Goal: Task Accomplishment & Management: Use online tool/utility

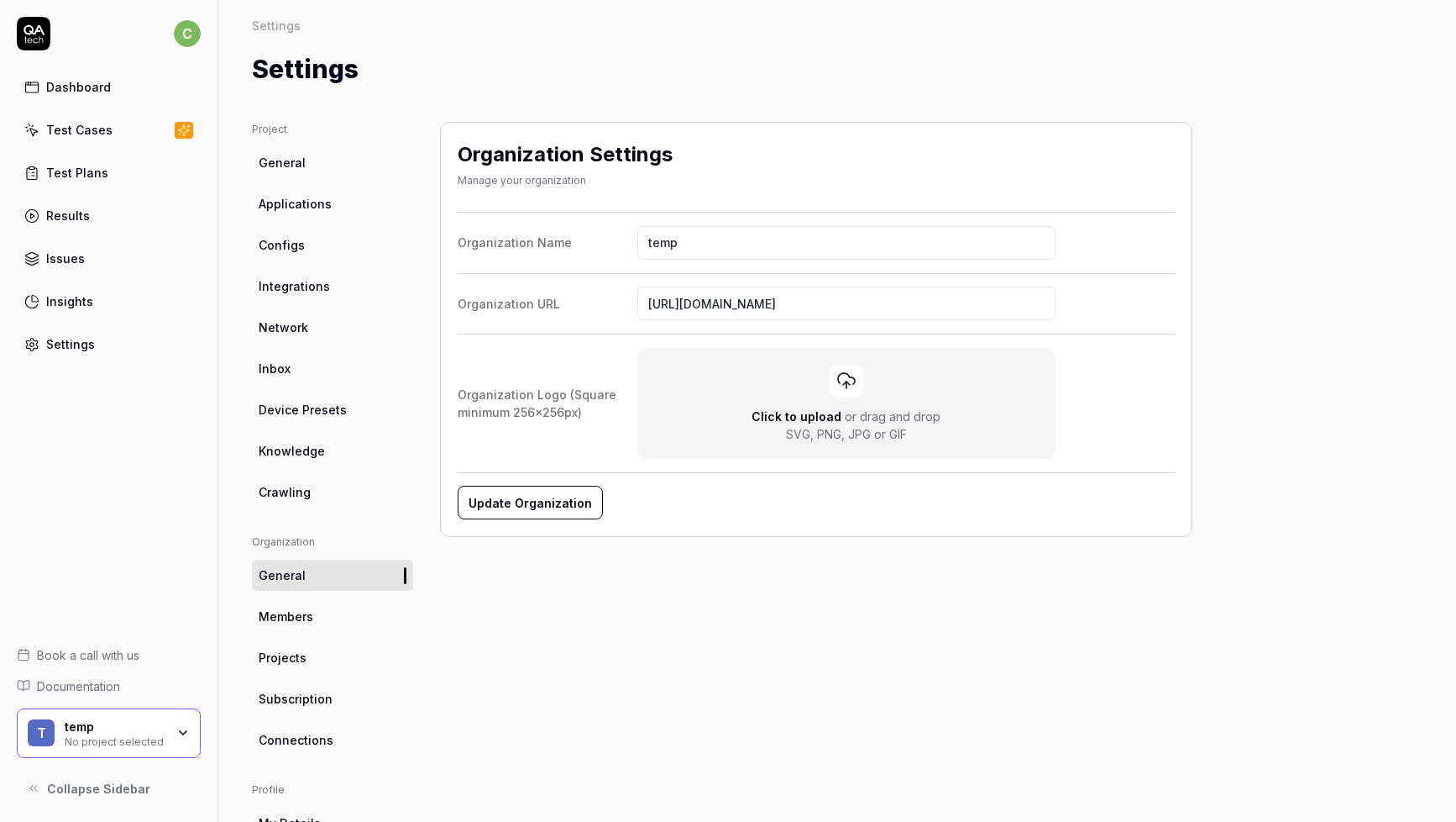
click at [157, 730] on div "temp" at bounding box center [115, 726] width 101 height 15
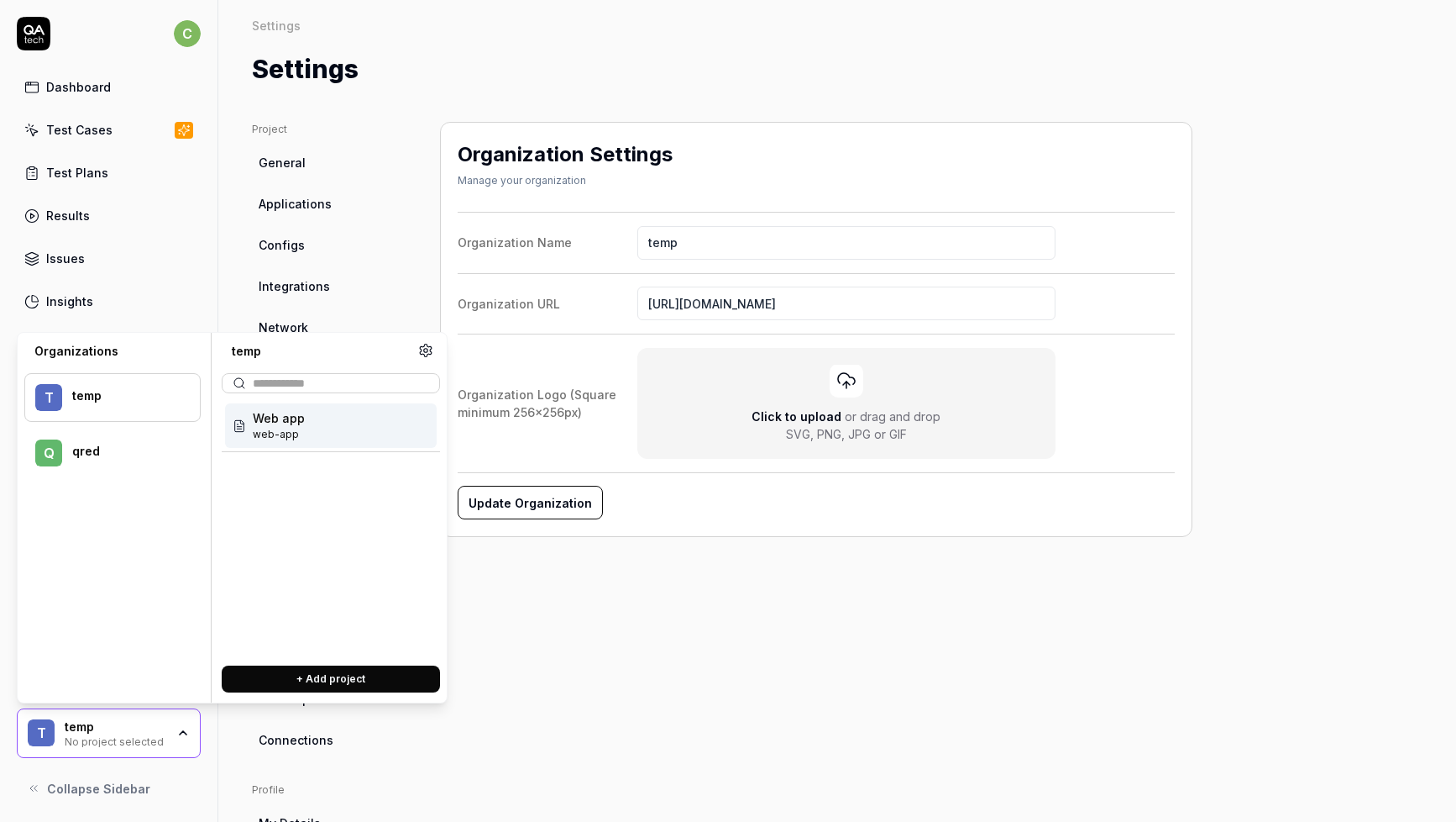
click at [124, 442] on div "q qred" at bounding box center [113, 452] width 176 height 48
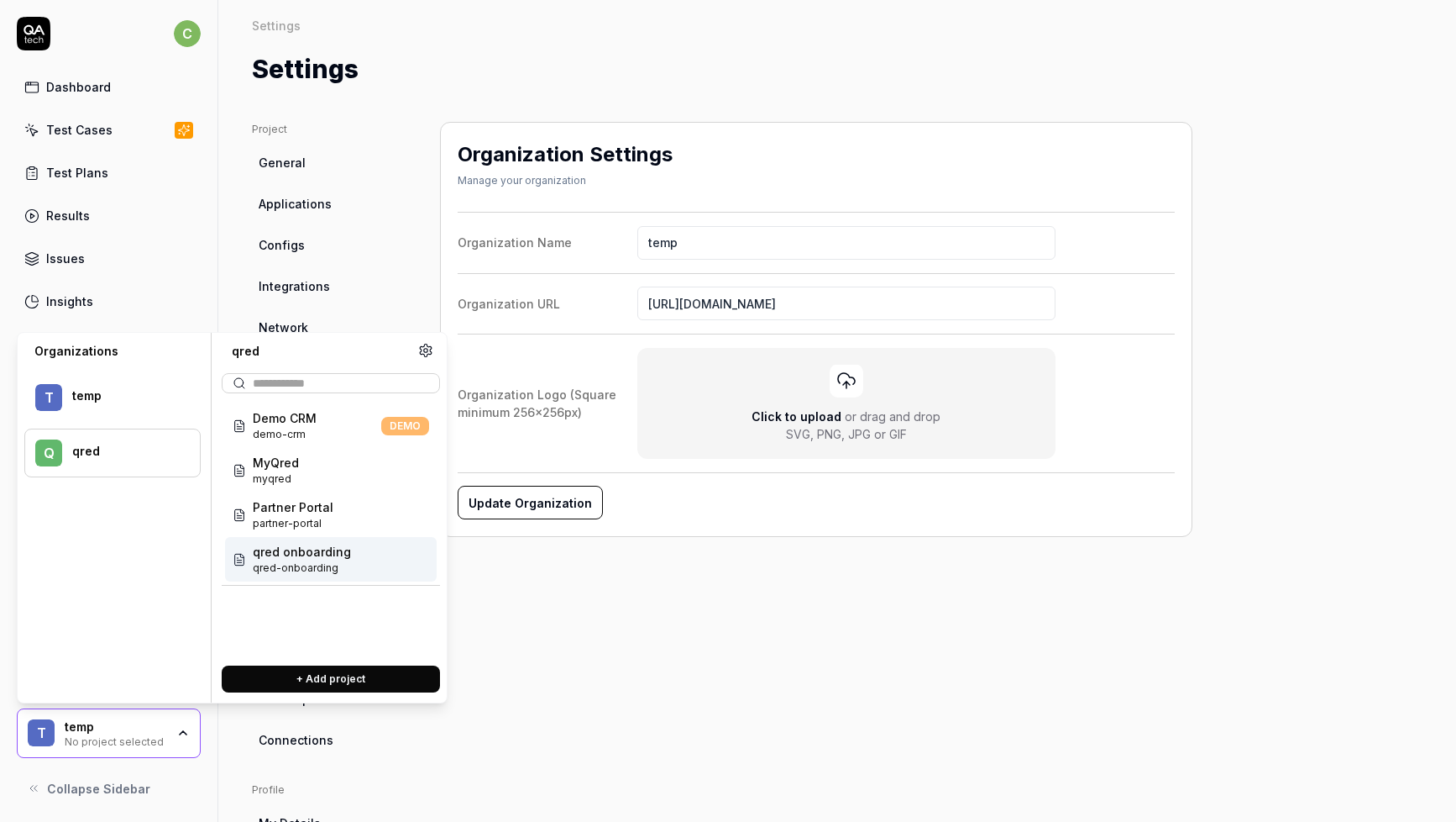
click at [360, 565] on div "qred onboarding qred-onboarding" at bounding box center [331, 559] width 212 height 45
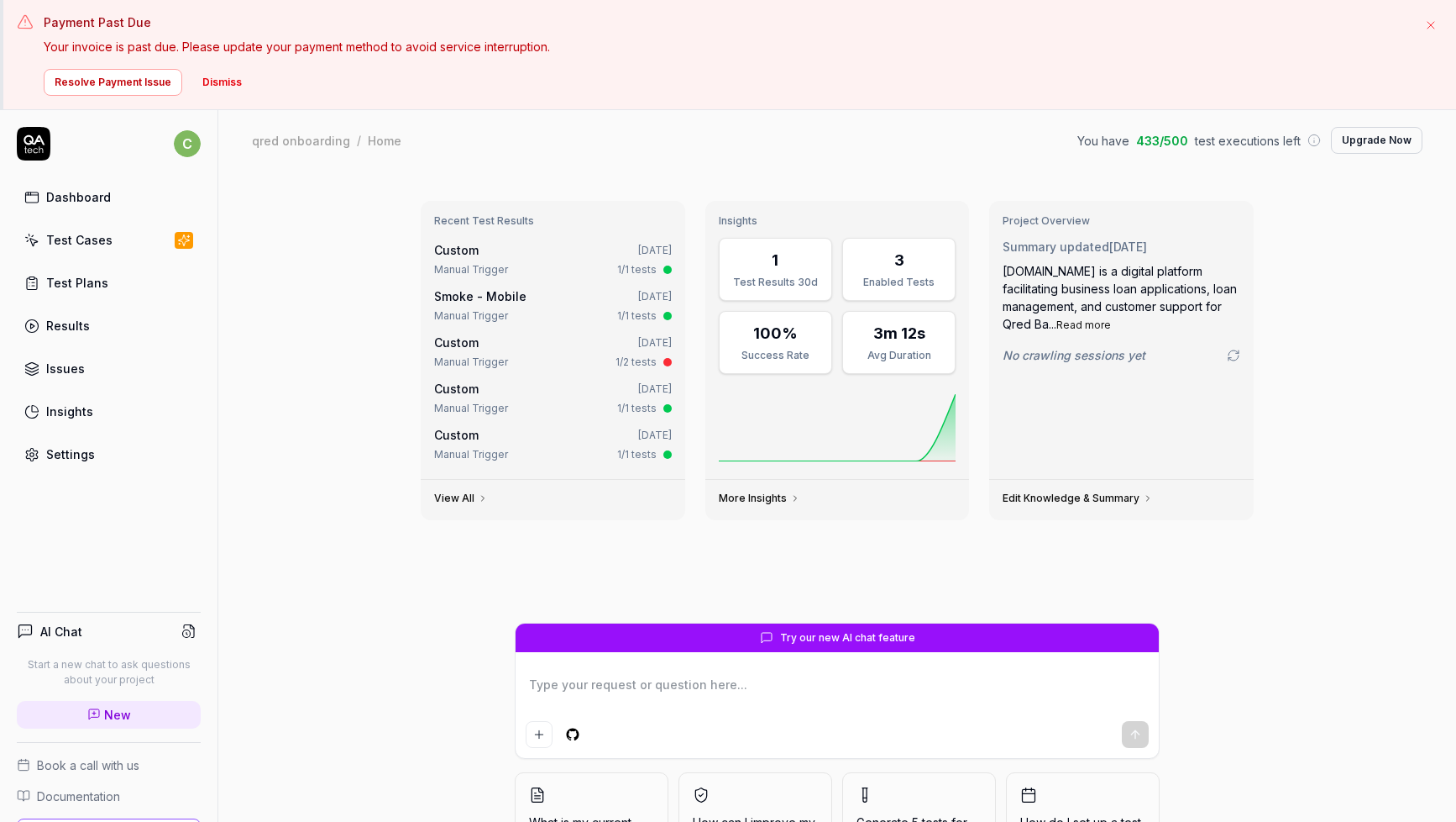
click at [223, 84] on button "Dismiss" at bounding box center [223, 82] width 60 height 27
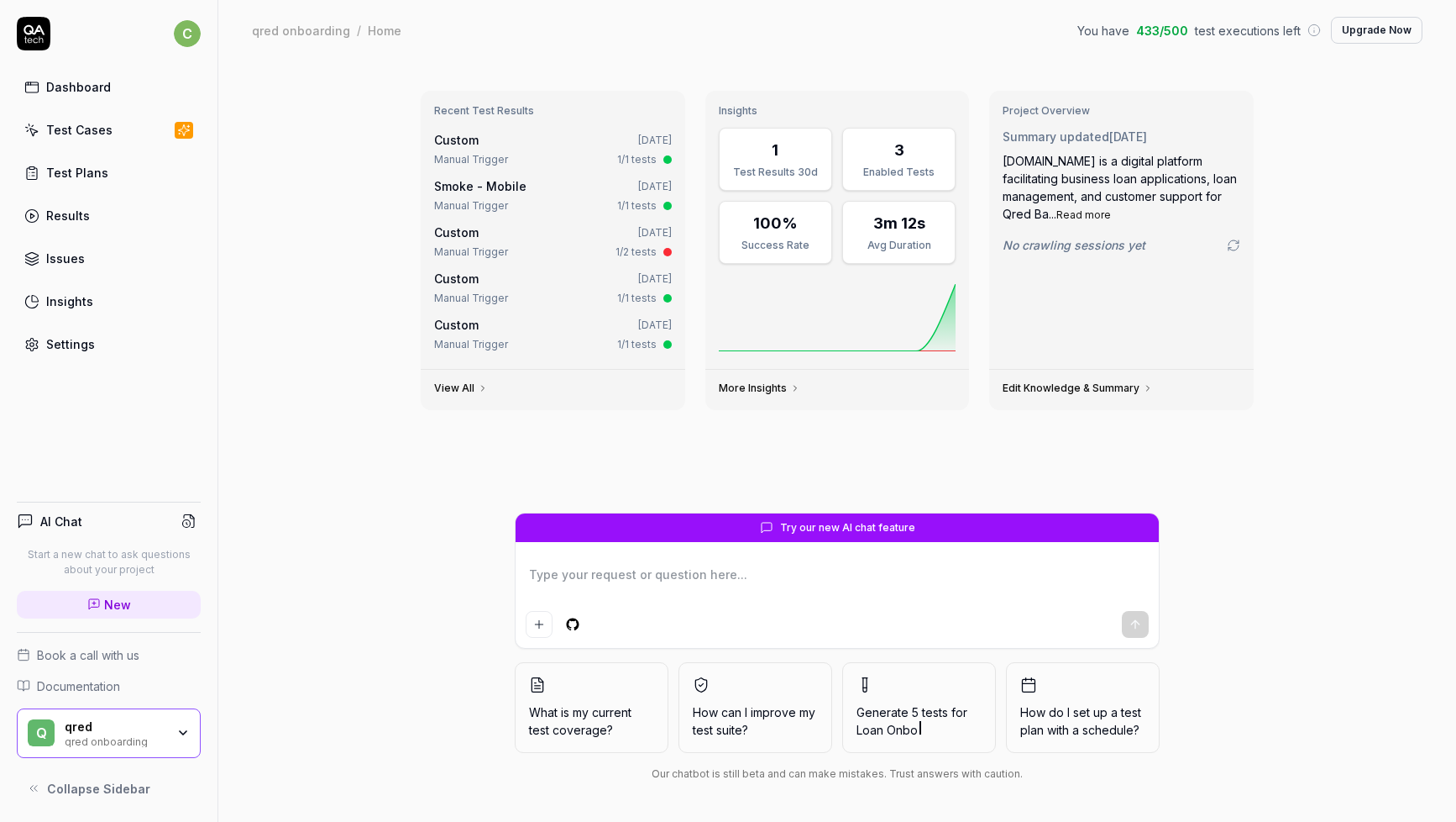
click at [735, 570] on textarea at bounding box center [838, 583] width 623 height 42
click at [116, 127] on link "Test Cases" at bounding box center [108, 129] width 184 height 33
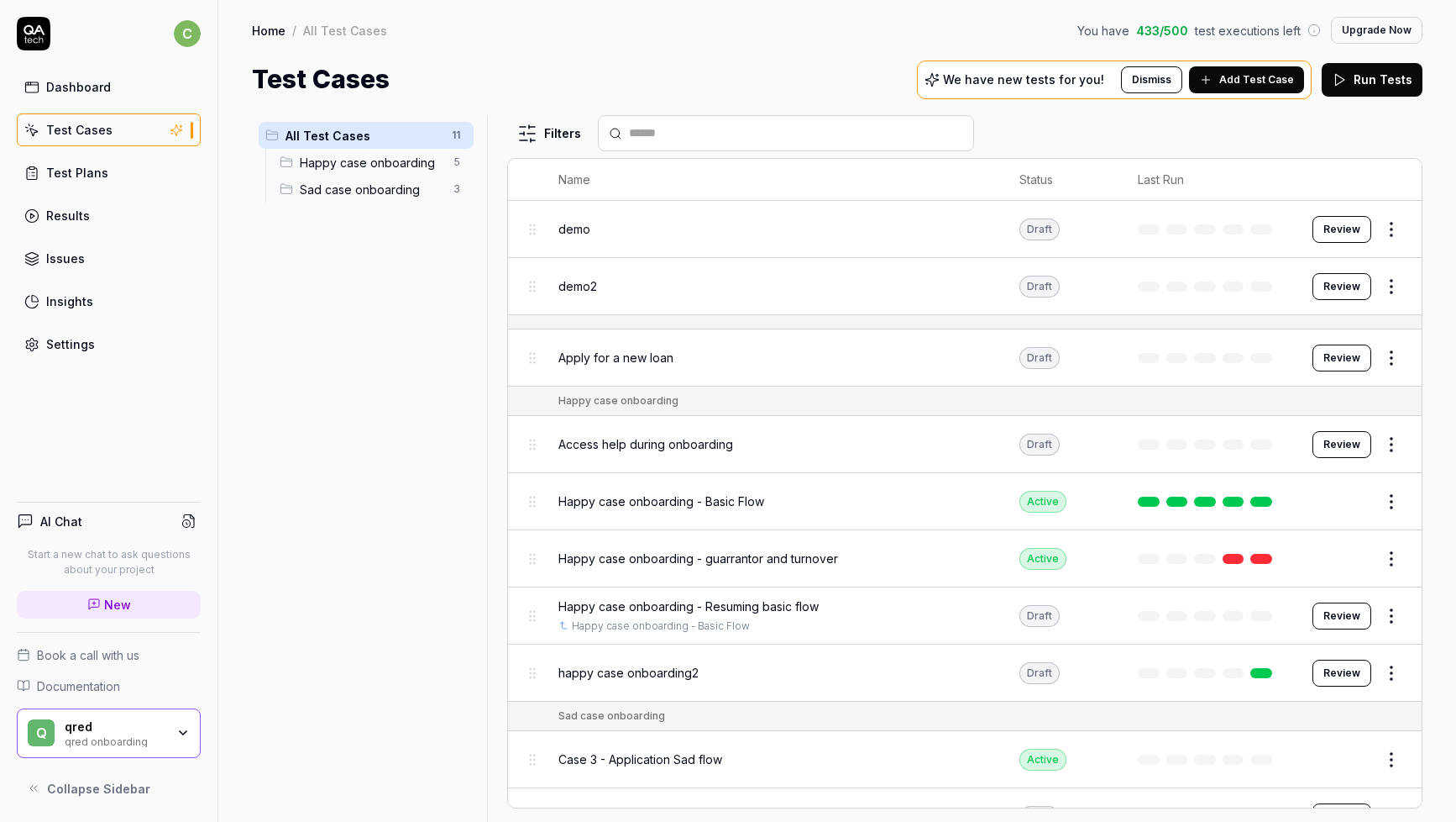
click at [1250, 82] on span "Add Test Case" at bounding box center [1256, 79] width 75 height 15
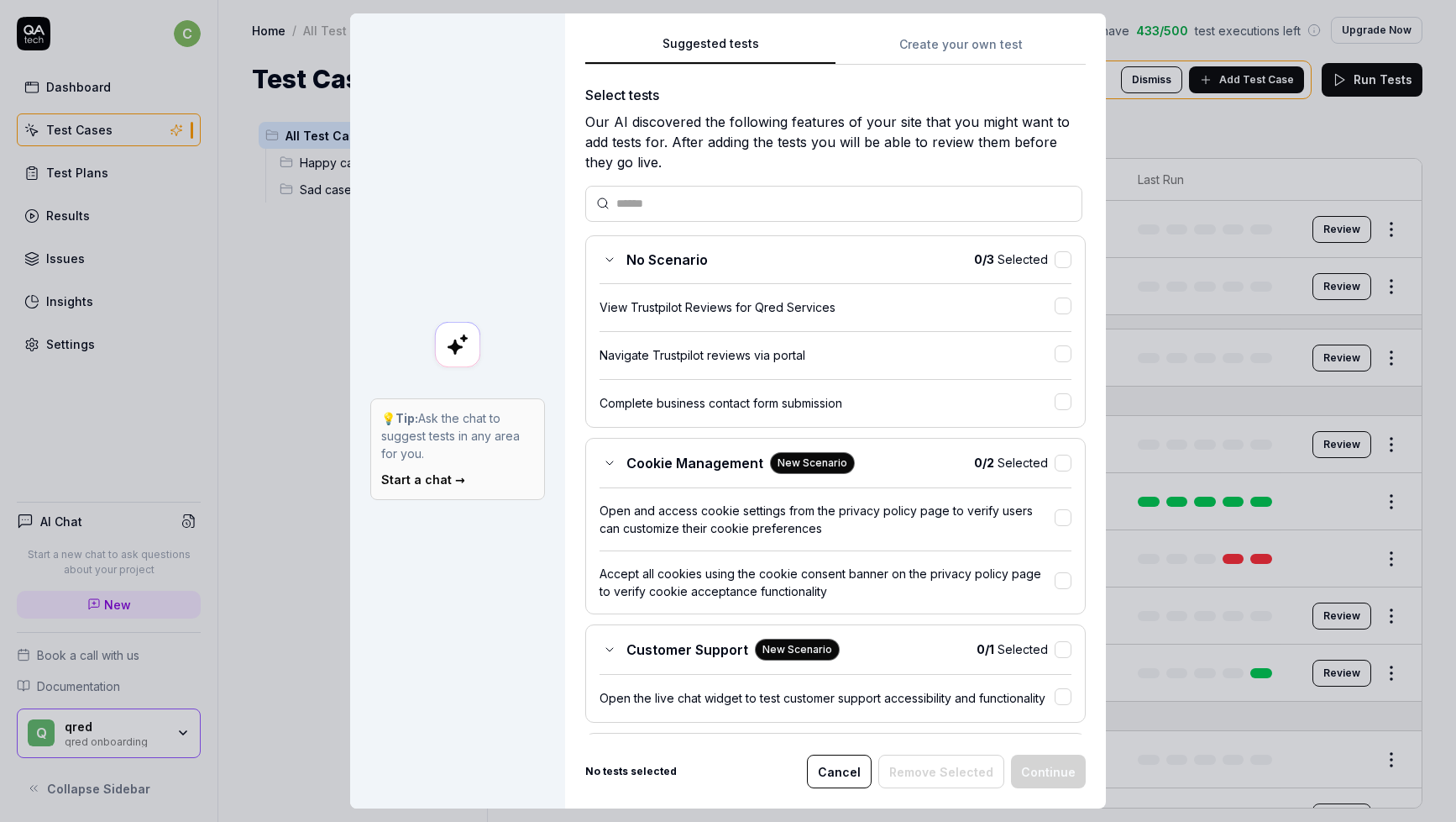
click at [676, 125] on div "Our AI discovered the following features of your site that you might want to ad…" at bounding box center [835, 142] width 501 height 61
click at [677, 125] on div "Our AI discovered the following features of your site that you might want to ad…" at bounding box center [835, 142] width 501 height 61
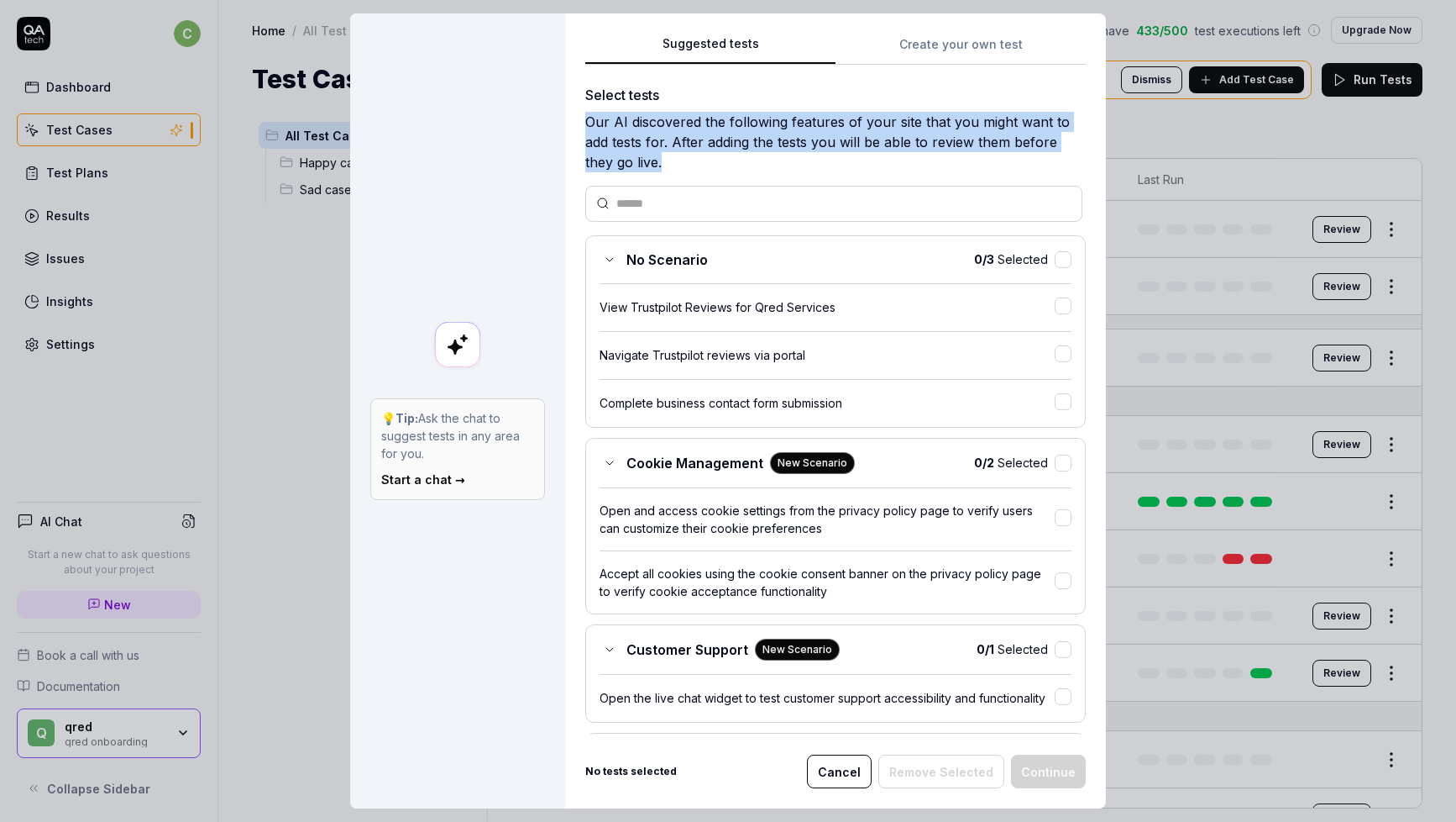
click at [677, 125] on div "Our AI discovered the following features of your site that you might want to ad…" at bounding box center [835, 142] width 501 height 61
click at [771, 128] on div "Our AI discovered the following features of your site that you might want to ad…" at bounding box center [835, 142] width 501 height 61
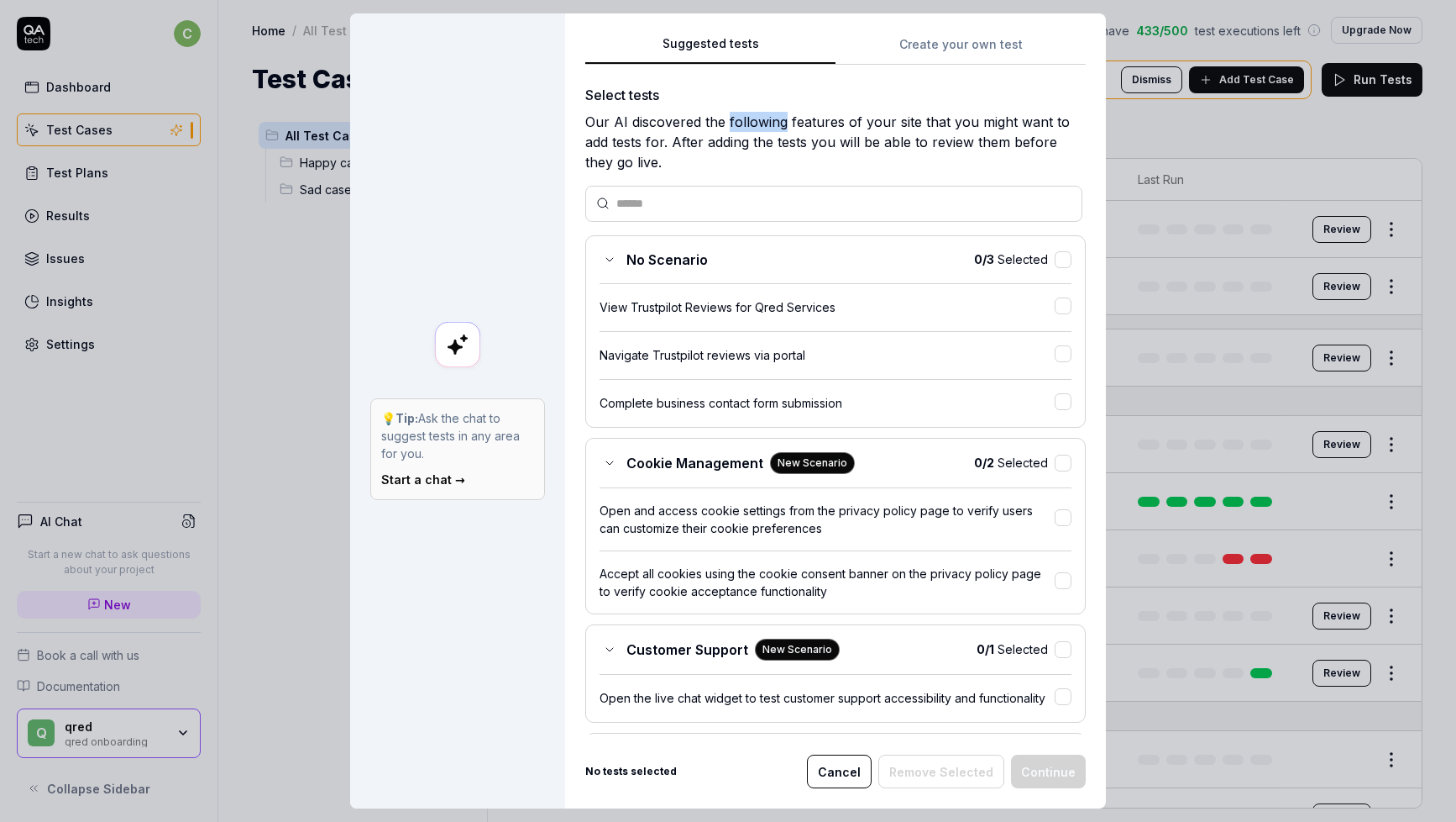
click at [771, 128] on div "Our AI discovered the following features of your site that you might want to ad…" at bounding box center [835, 142] width 501 height 61
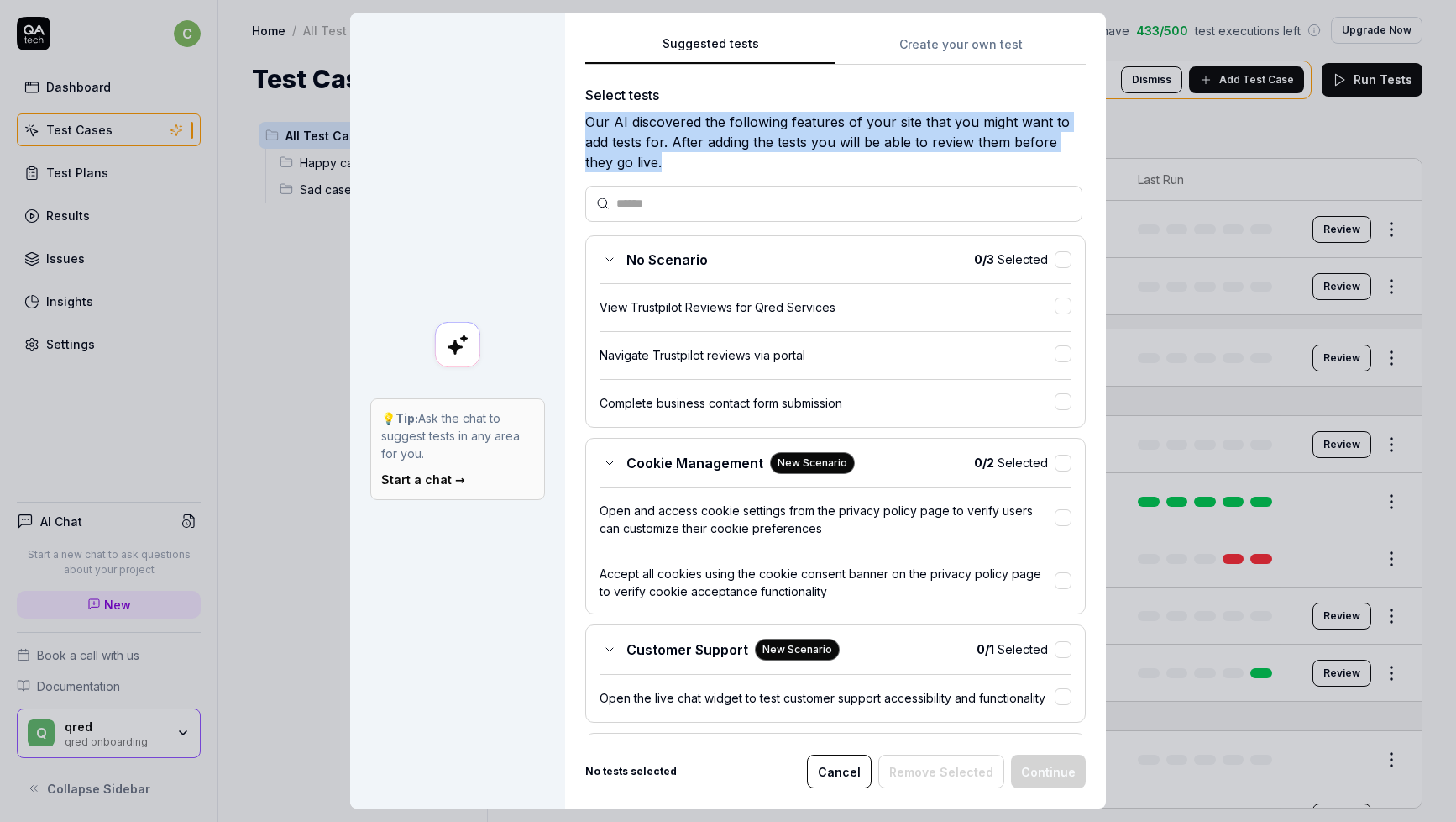
click at [771, 128] on div "Our AI discovered the following features of your site that you might want to ad…" at bounding box center [835, 142] width 501 height 61
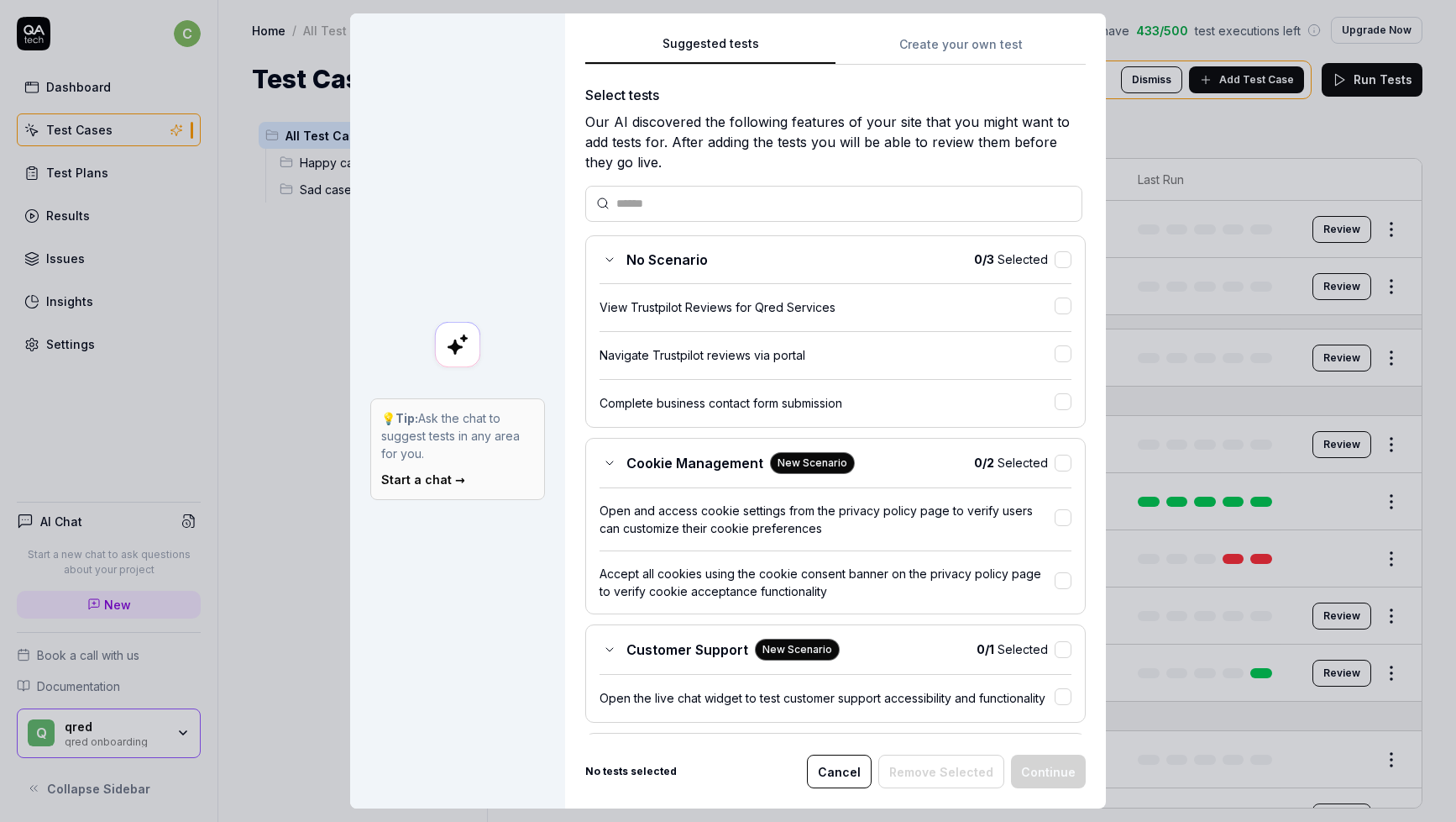
scroll to position [6, 0]
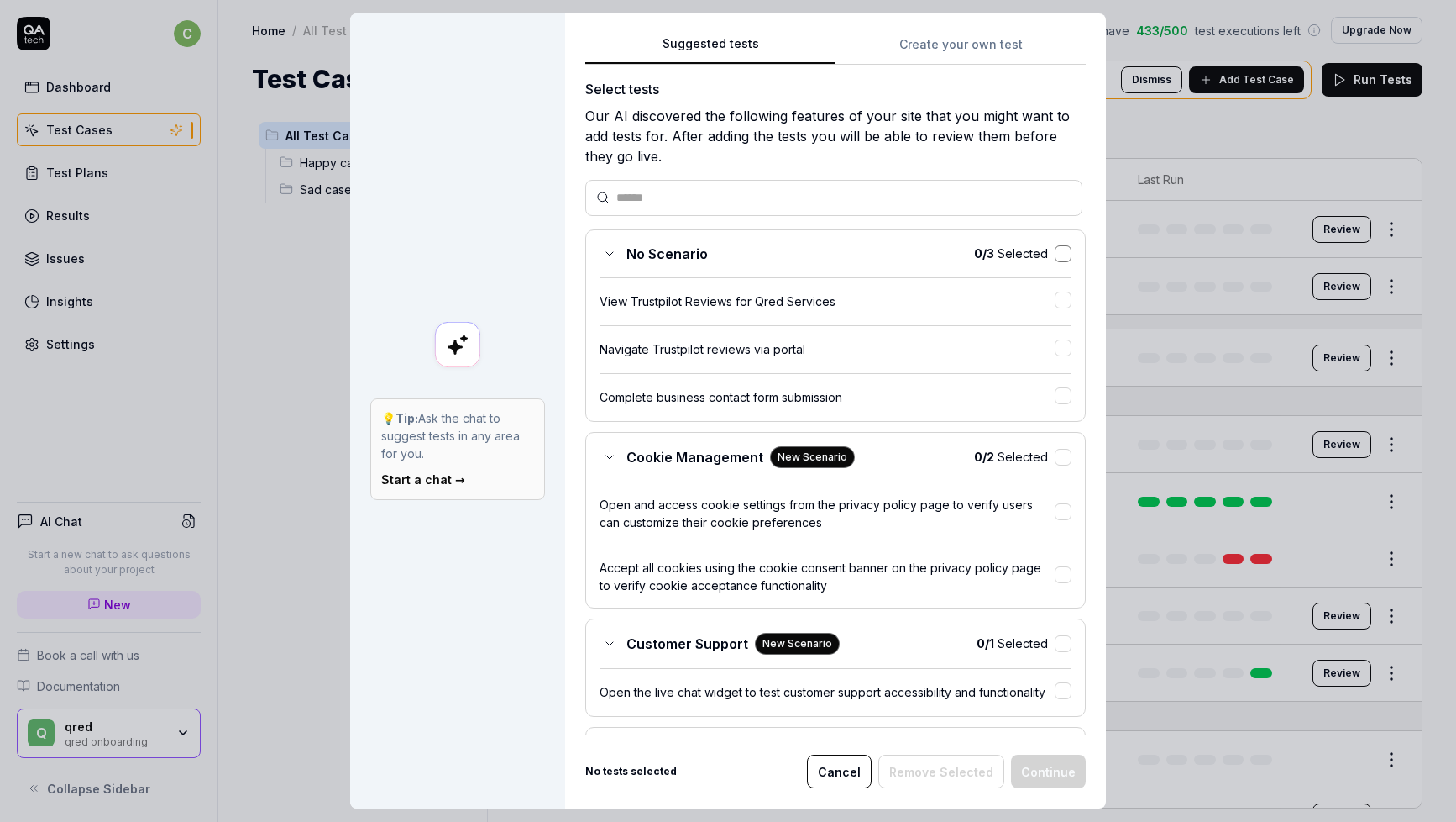
click at [1066, 249] on button "button" at bounding box center [1063, 253] width 17 height 17
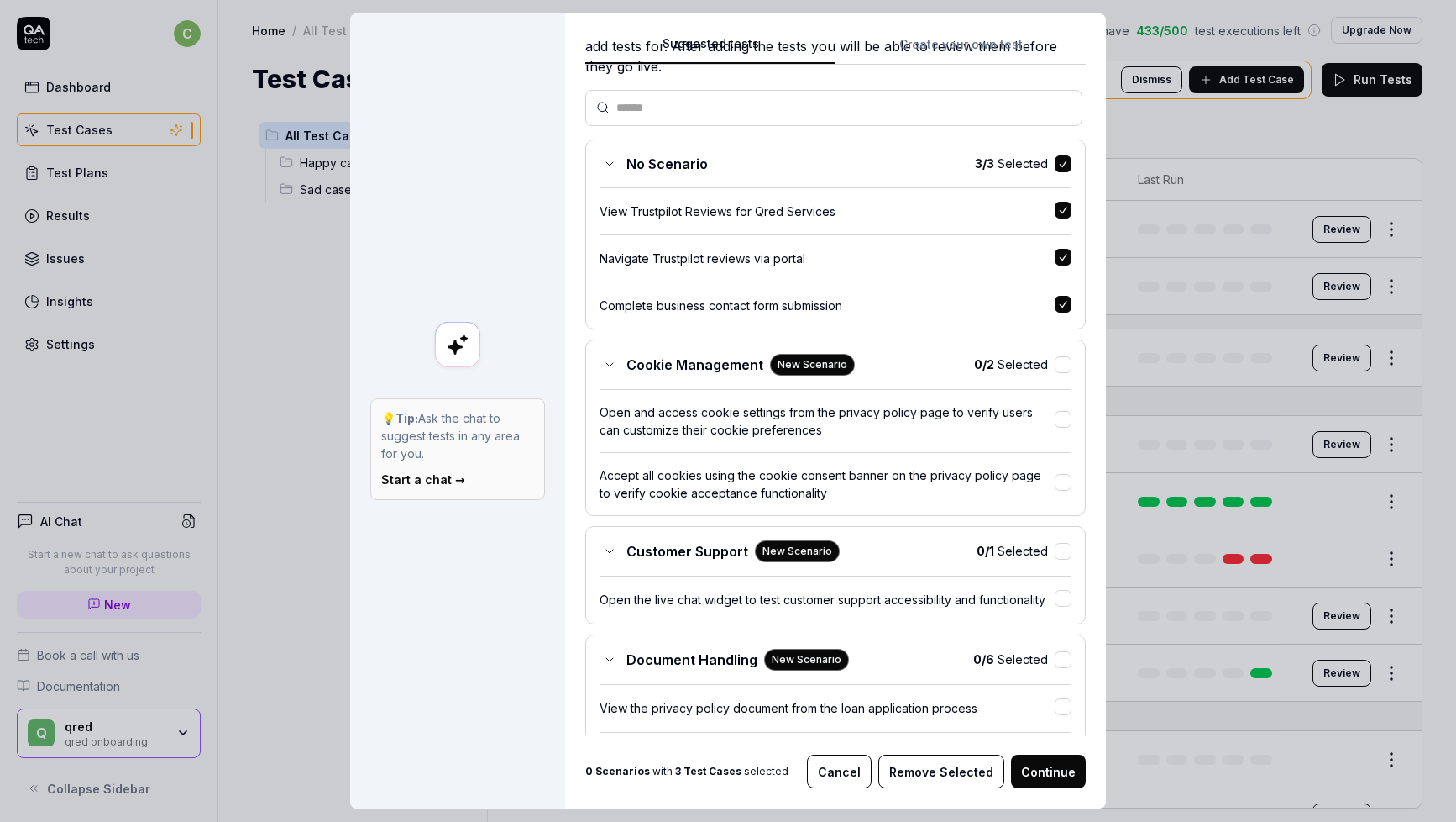
scroll to position [117, 0]
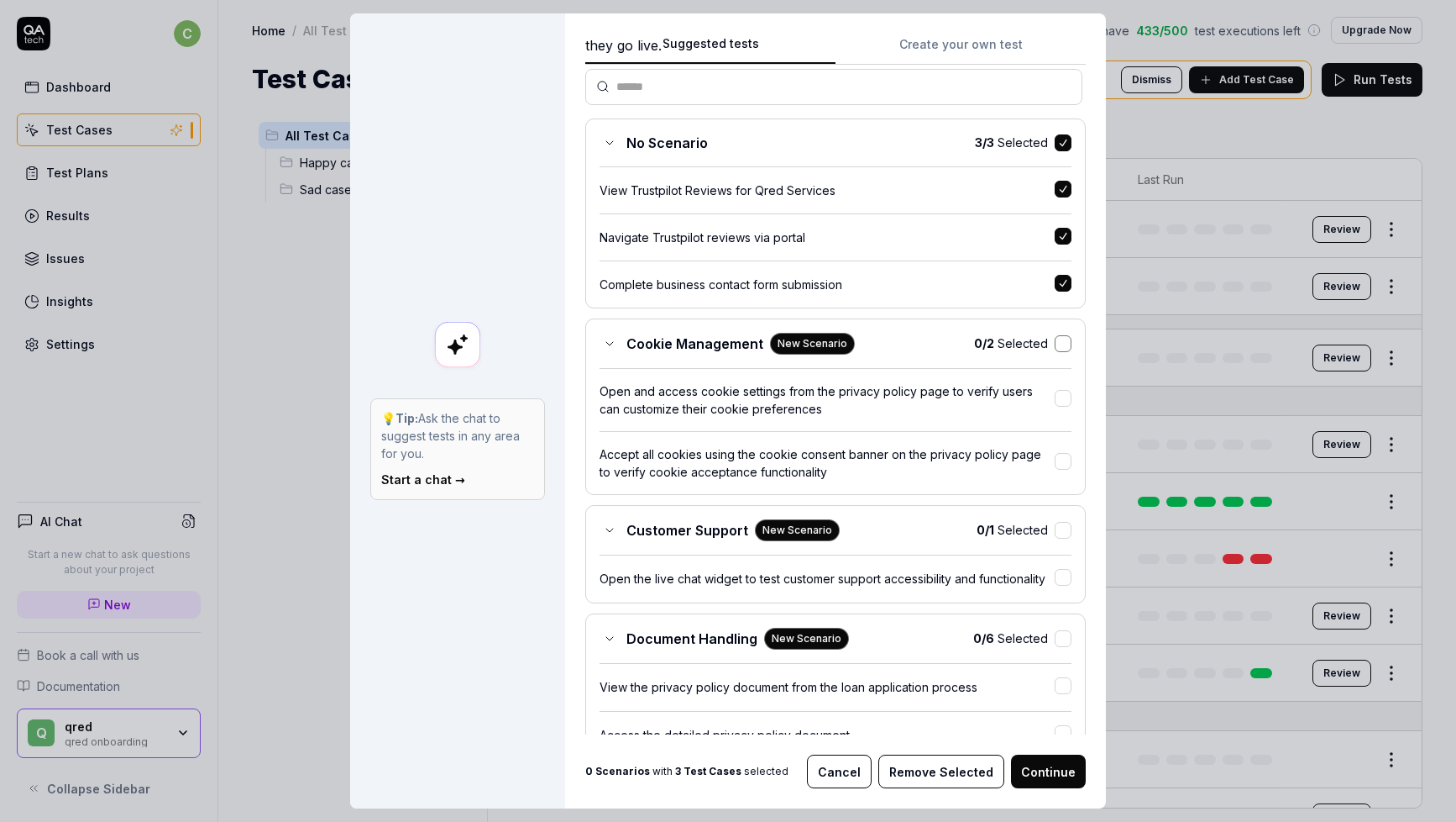
click at [1065, 341] on button "button" at bounding box center [1063, 343] width 17 height 17
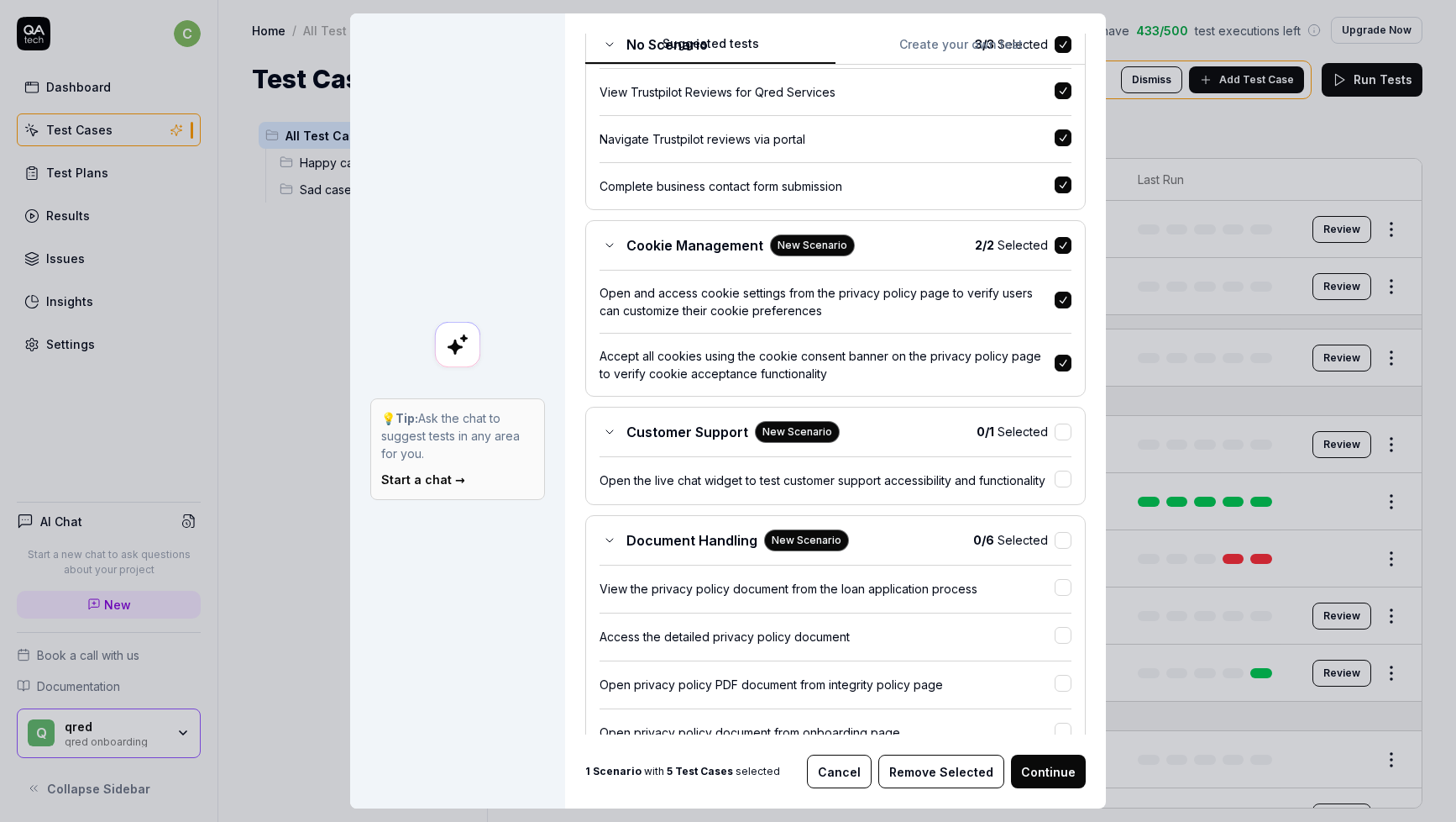
scroll to position [222, 0]
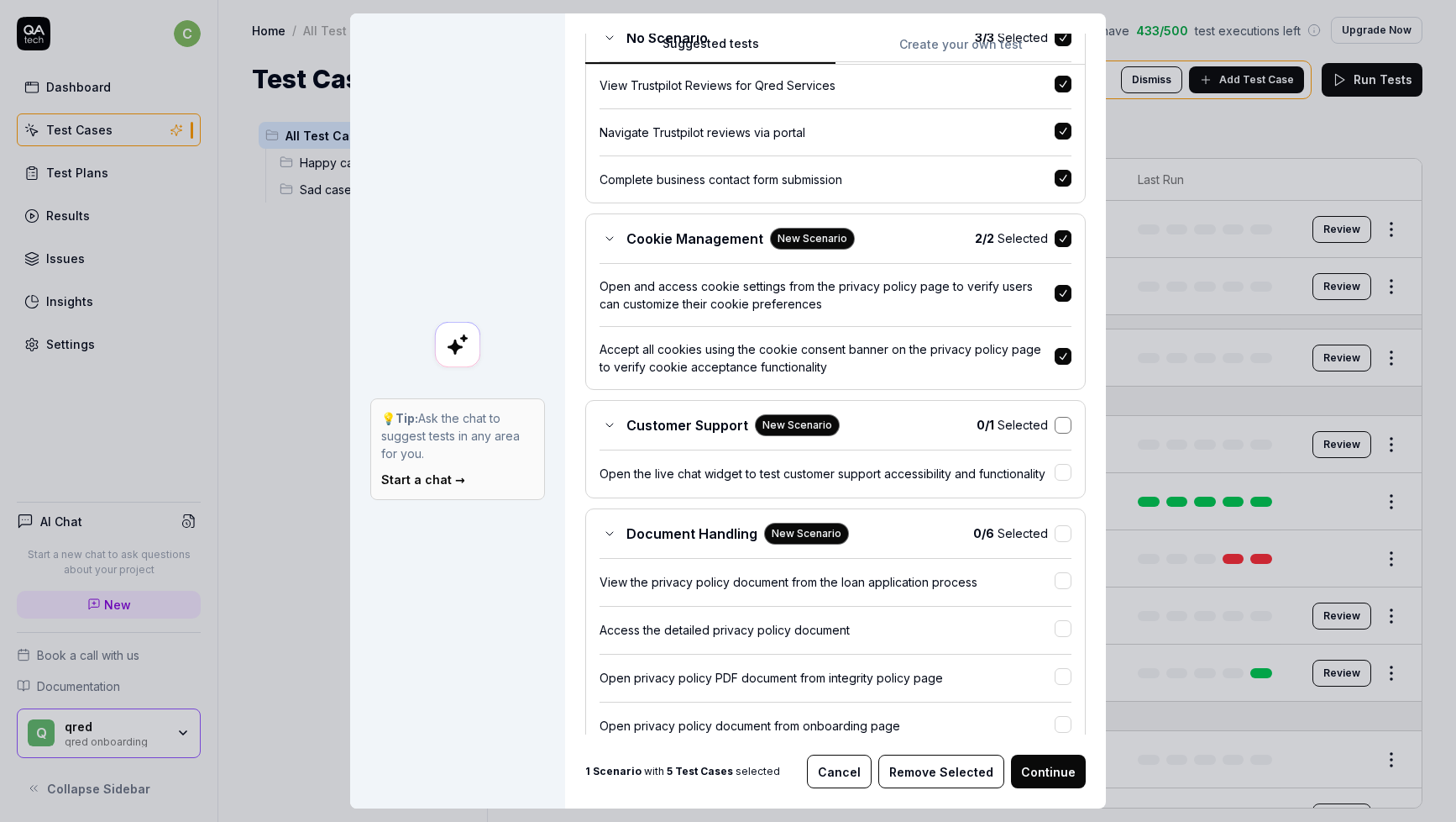
click at [1059, 425] on button "button" at bounding box center [1063, 425] width 17 height 17
click at [1058, 536] on button "button" at bounding box center [1063, 532] width 17 height 17
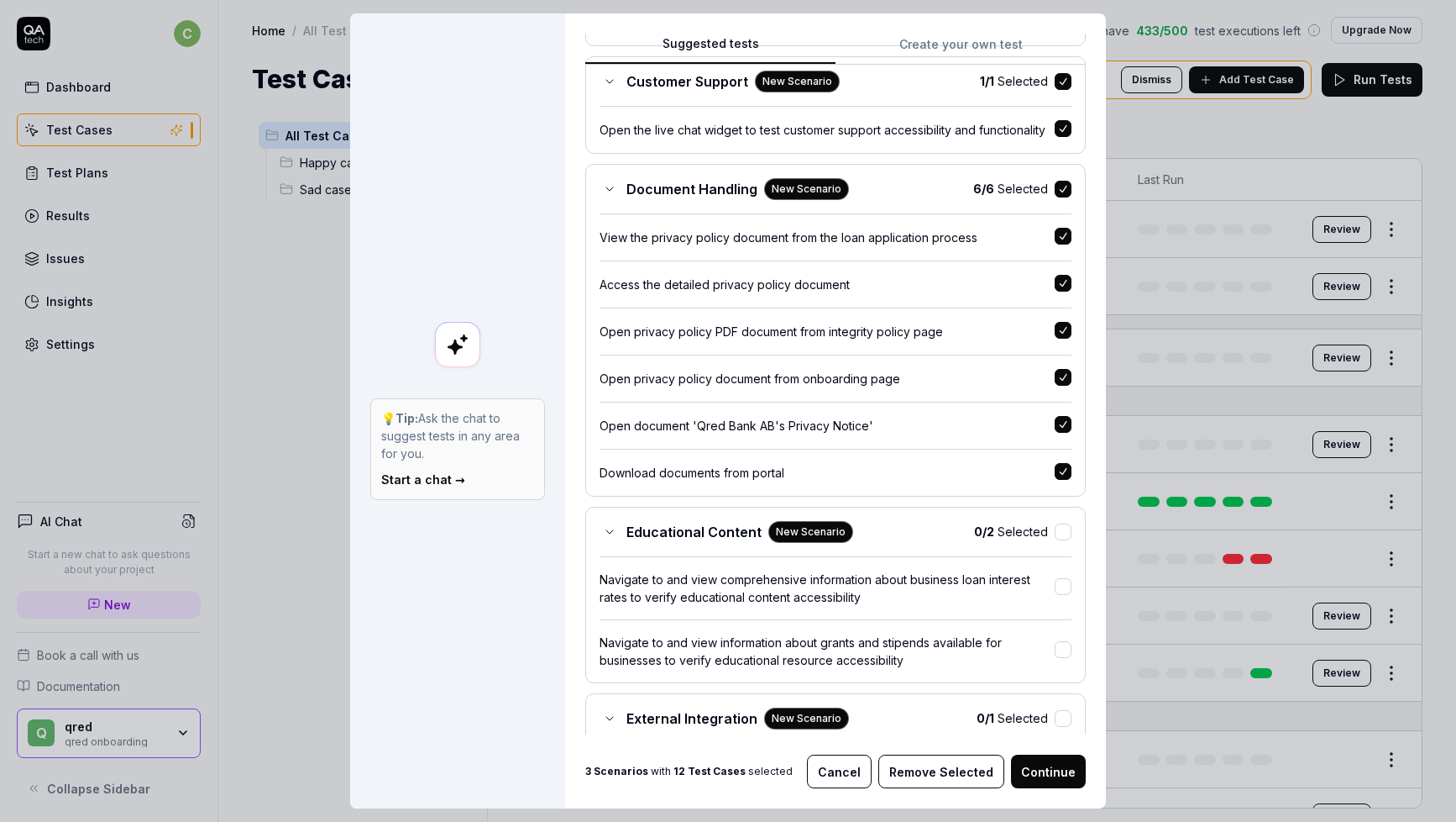
scroll to position [566, 0]
click at [1063, 530] on button "button" at bounding box center [1063, 531] width 17 height 17
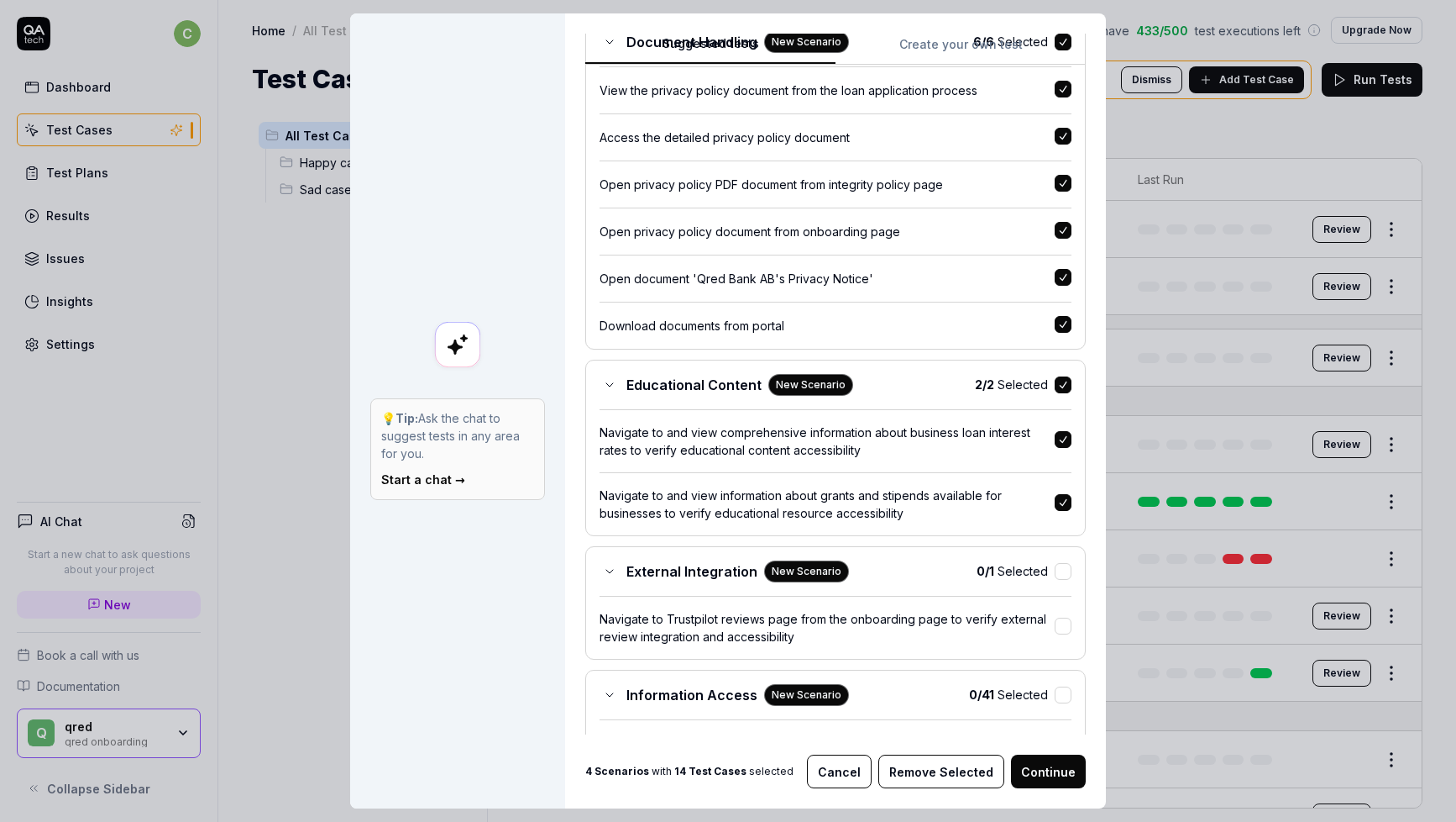
scroll to position [796, 0]
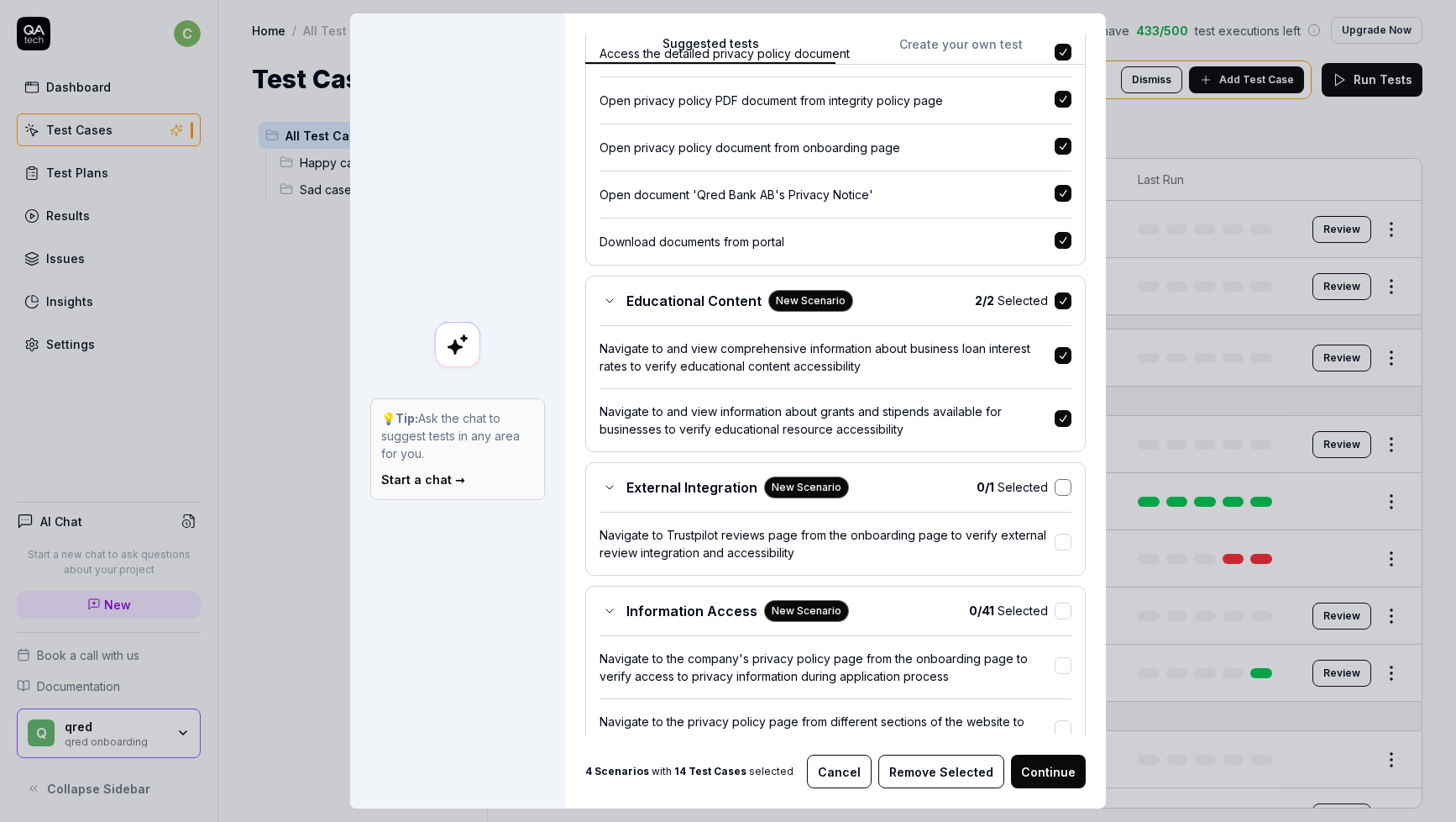
click at [1062, 487] on button "button" at bounding box center [1063, 487] width 17 height 17
click at [1059, 606] on button "button" at bounding box center [1063, 610] width 17 height 17
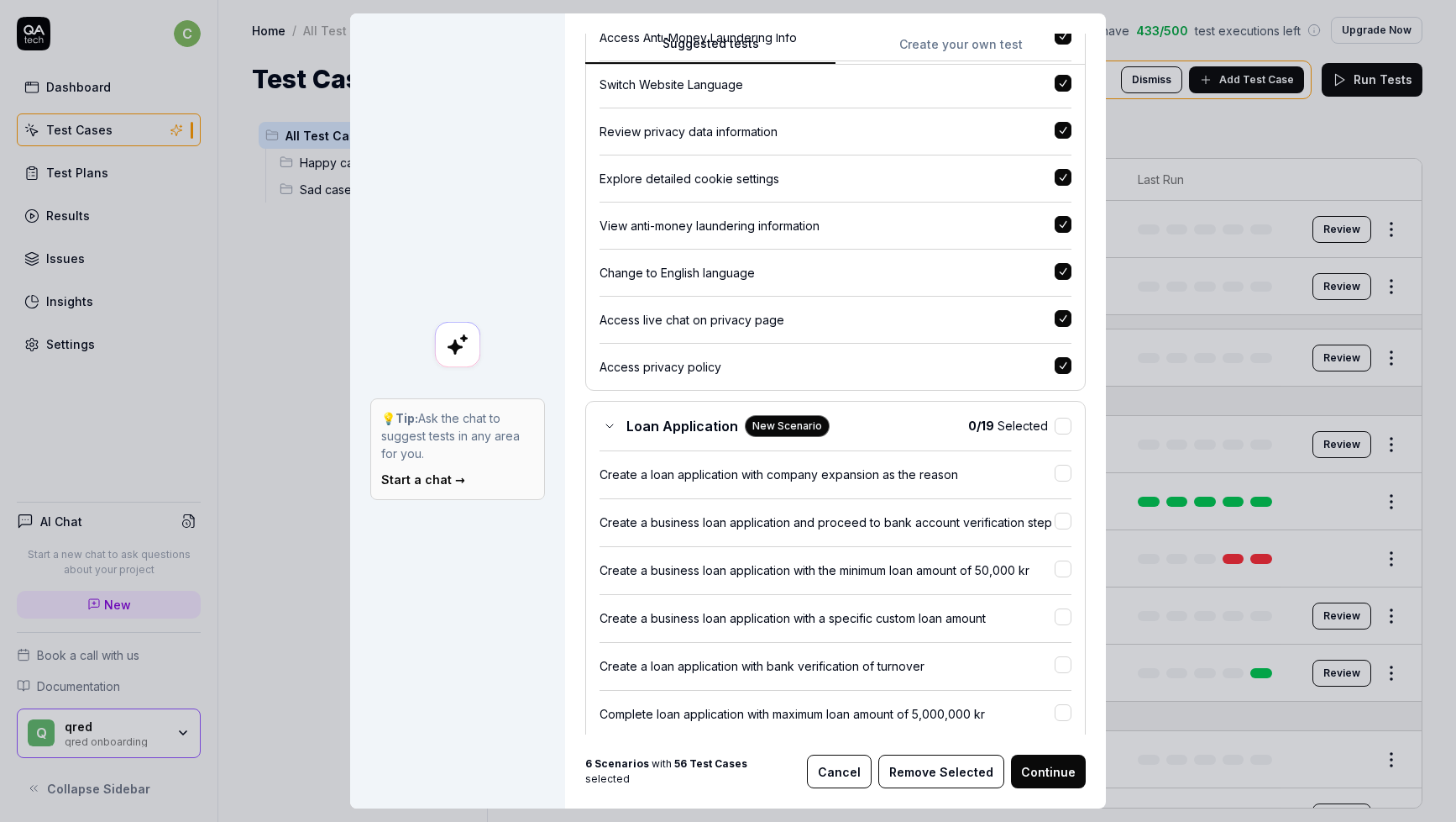
scroll to position [3226, 0]
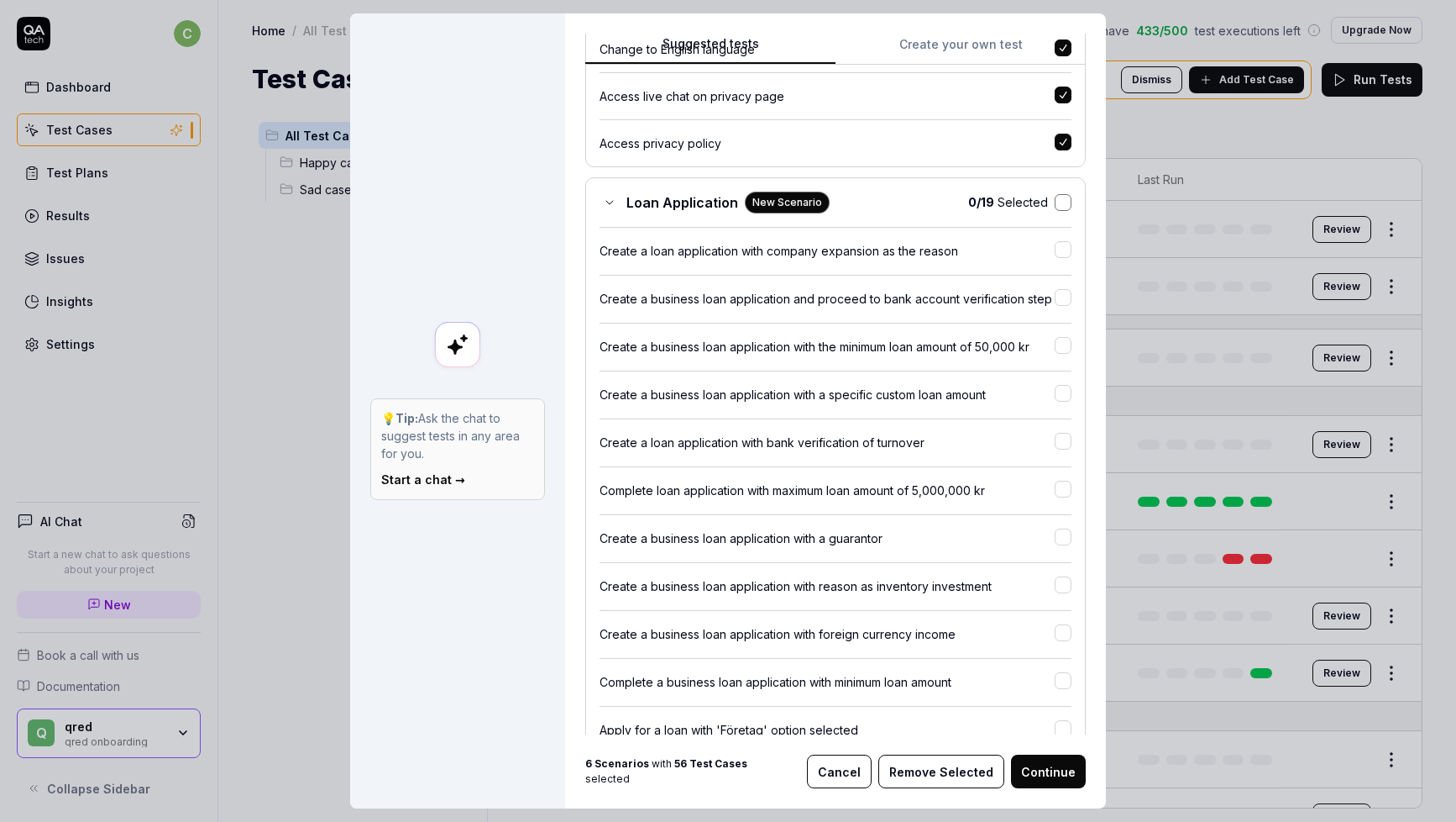
click at [1058, 198] on button "button" at bounding box center [1063, 202] width 17 height 17
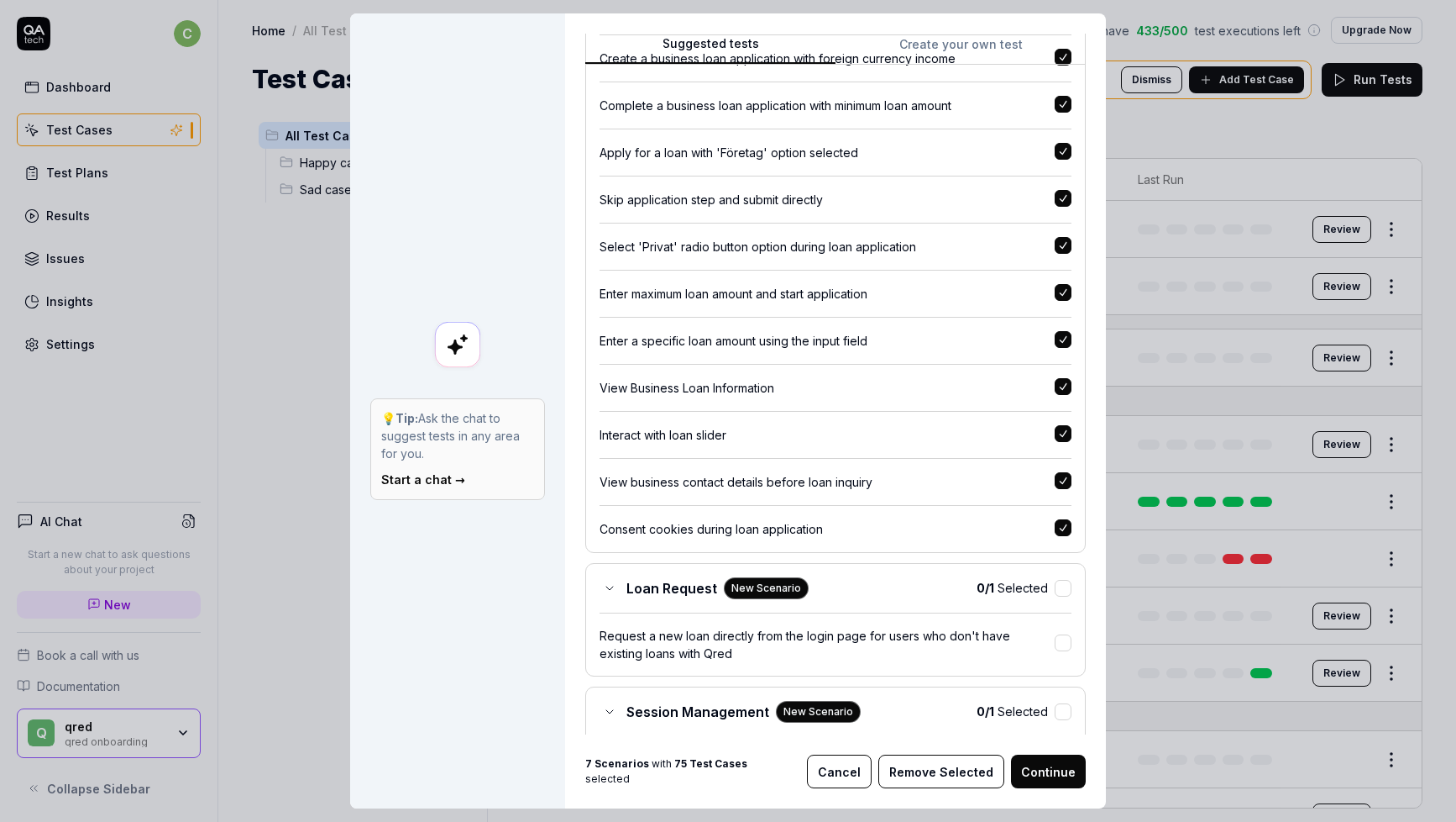
scroll to position [4021, 0]
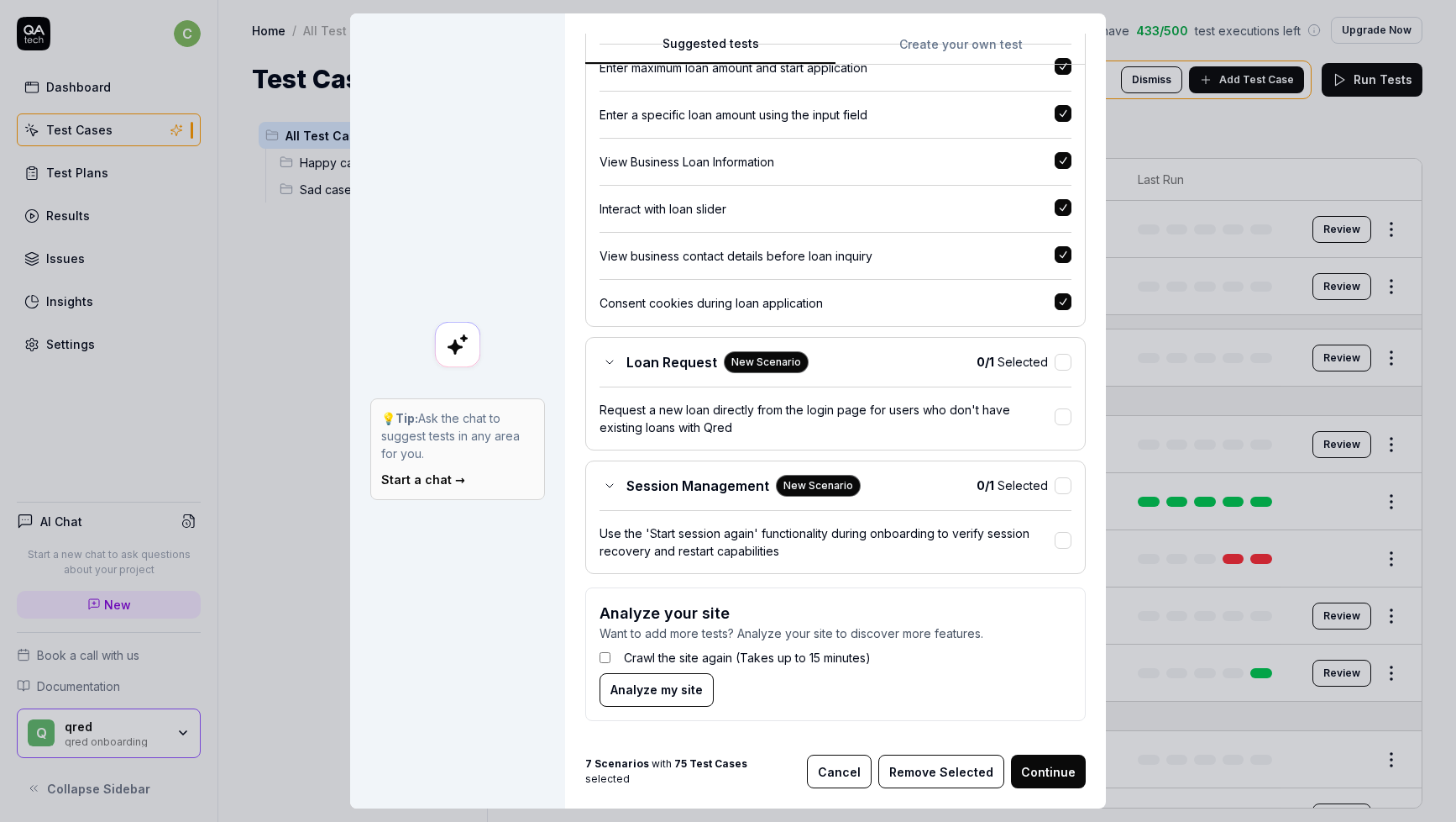
click at [1047, 365] on span "0 / 1 Selected" at bounding box center [1012, 362] width 71 height 18
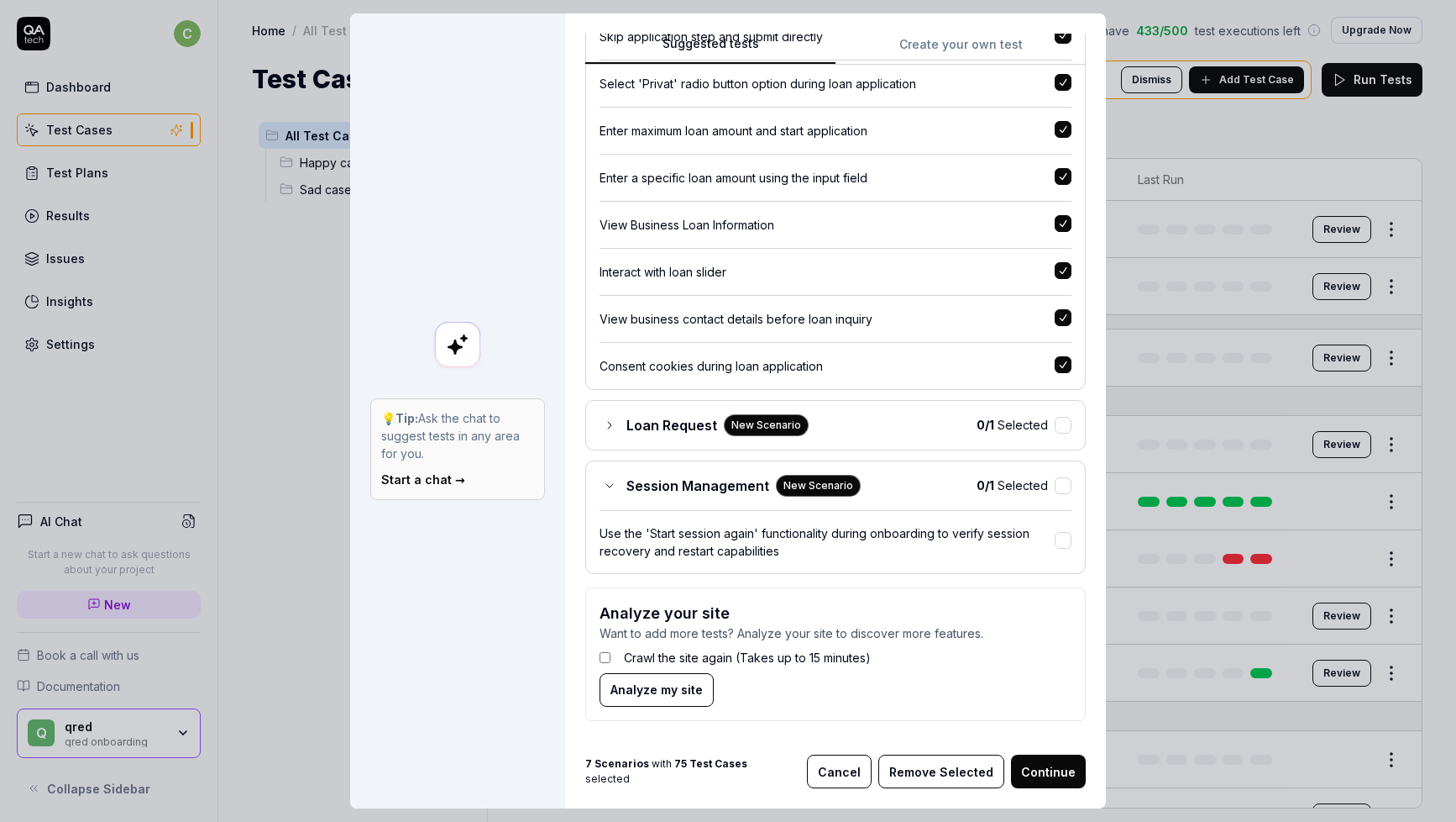
scroll to position [3958, 0]
click at [1055, 423] on button "button" at bounding box center [1063, 425] width 17 height 17
click at [1063, 483] on button "button" at bounding box center [1063, 485] width 17 height 17
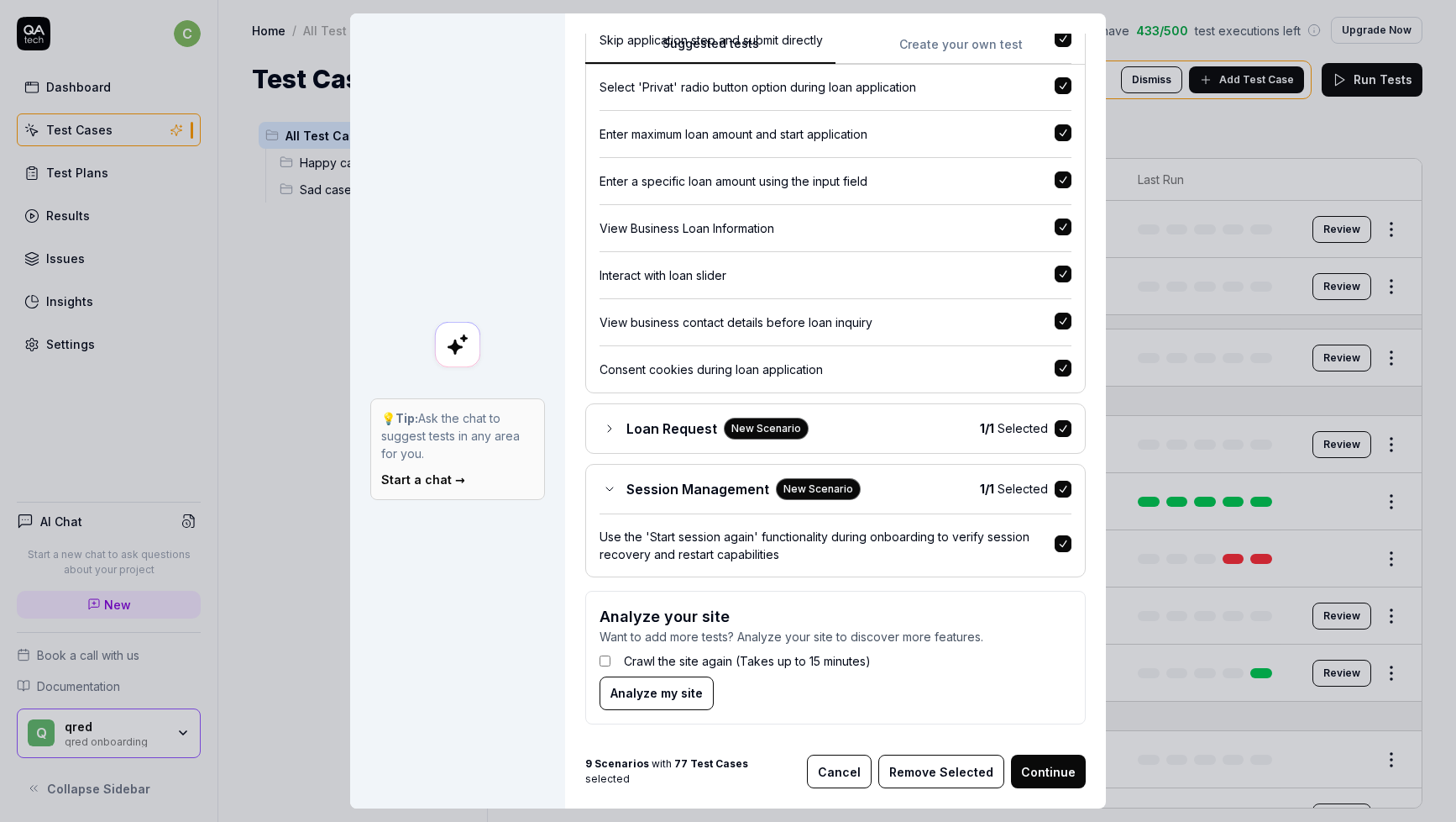
click at [1048, 773] on button "Continue" at bounding box center [1048, 771] width 75 height 33
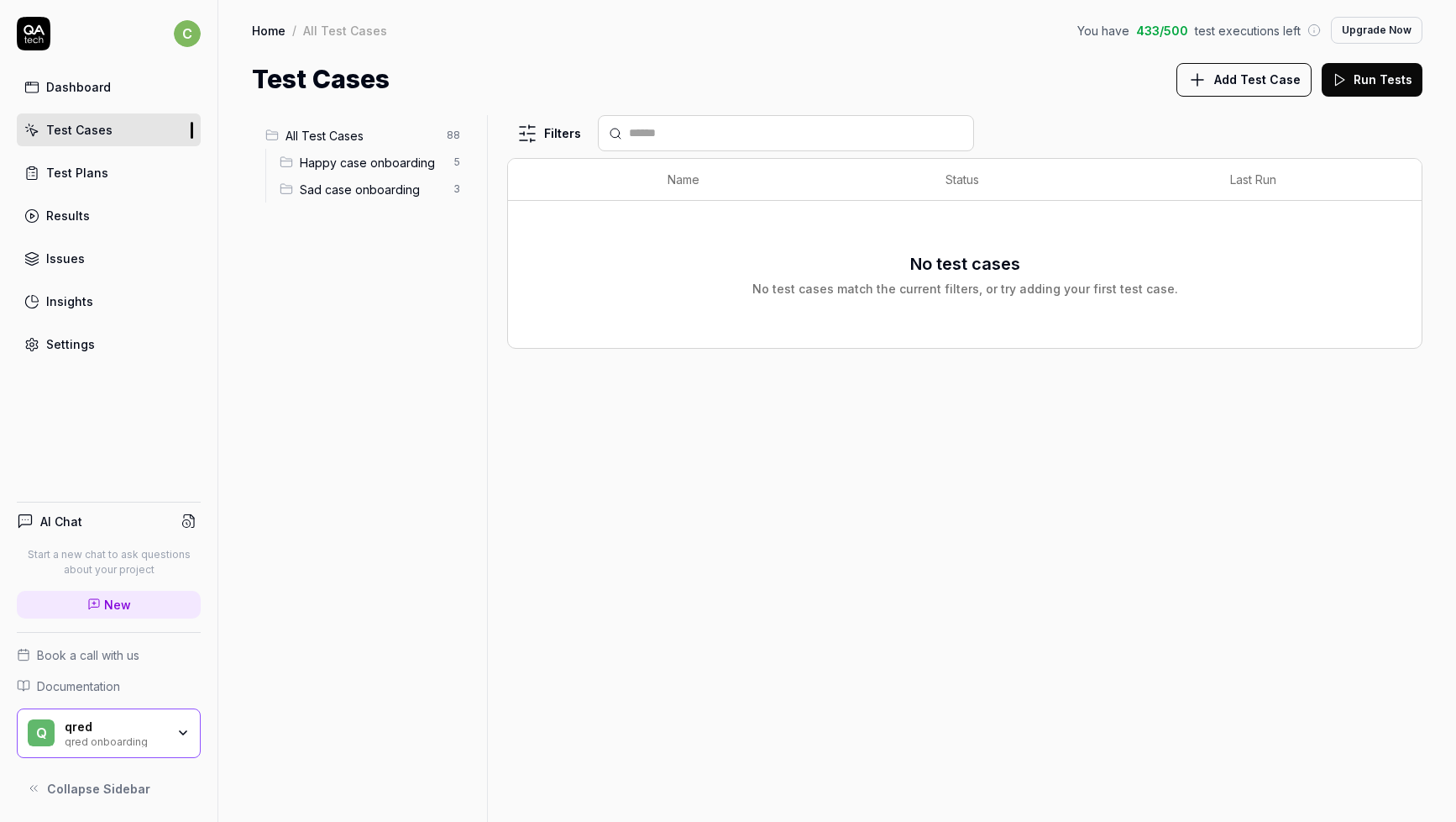
click at [366, 142] on span "All Test Cases" at bounding box center [362, 136] width 151 height 18
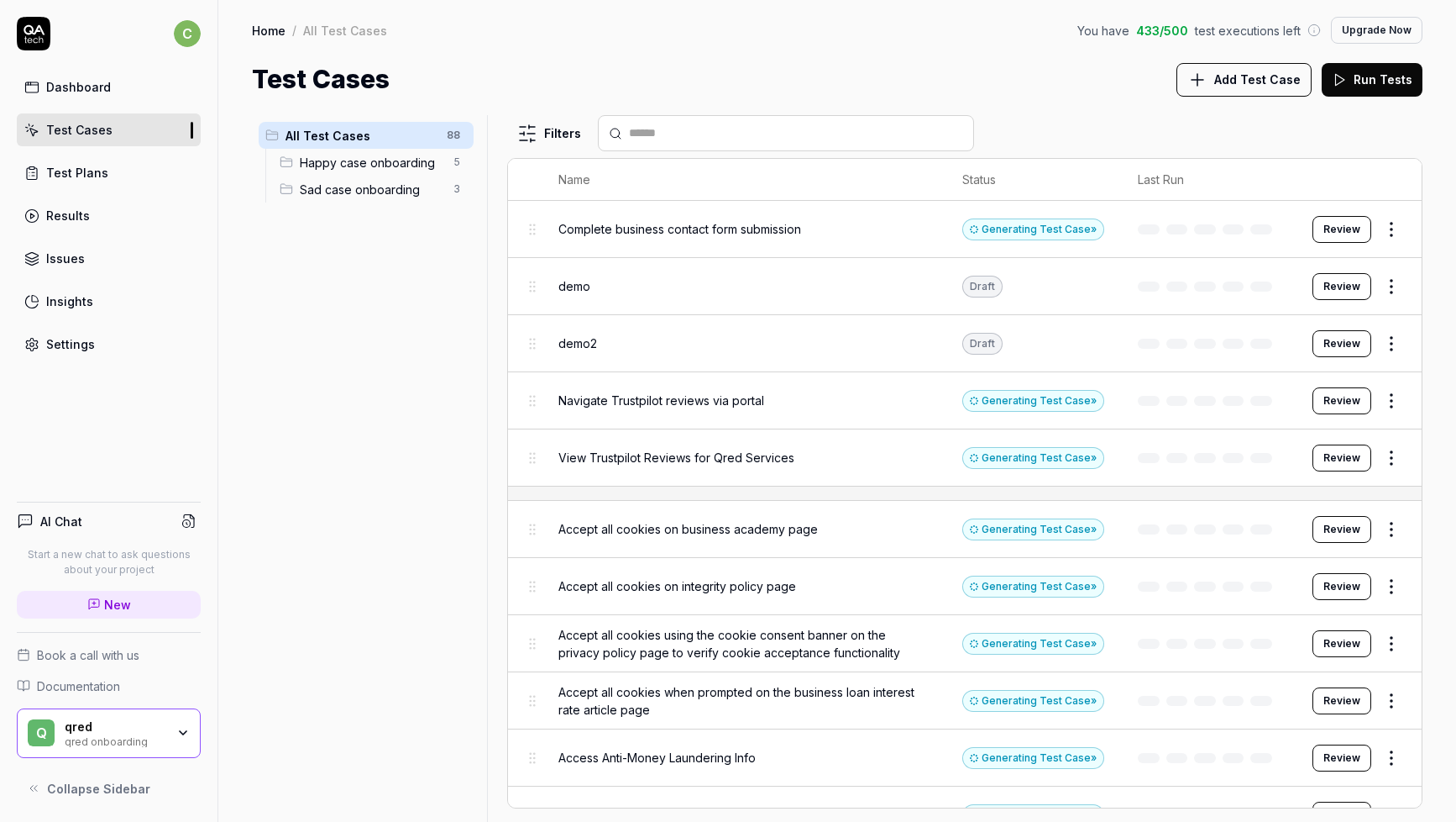
click at [380, 194] on span "Sad case onboarding" at bounding box center [371, 189] width 143 height 18
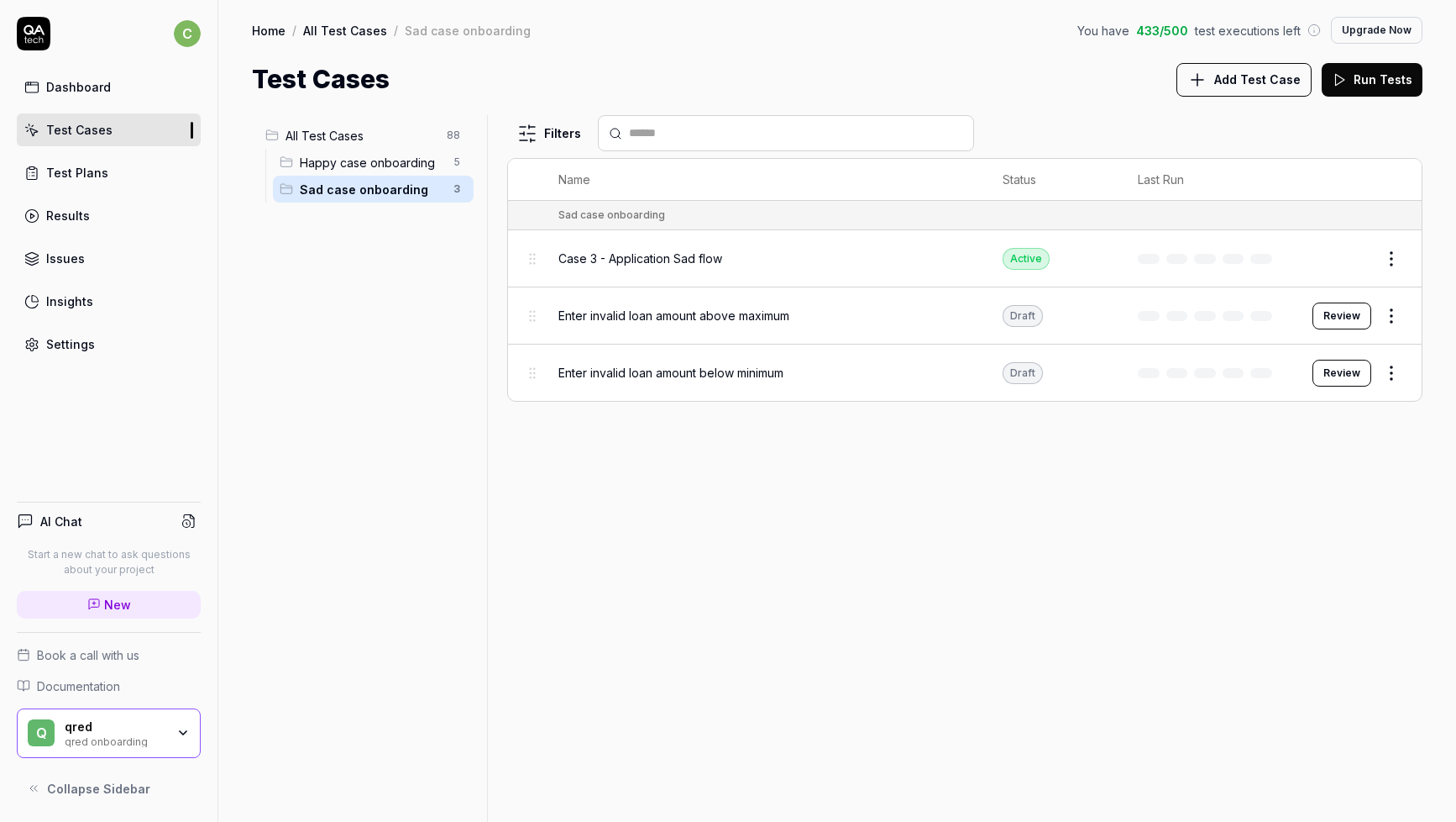
click at [376, 139] on span "All Test Cases" at bounding box center [362, 136] width 151 height 18
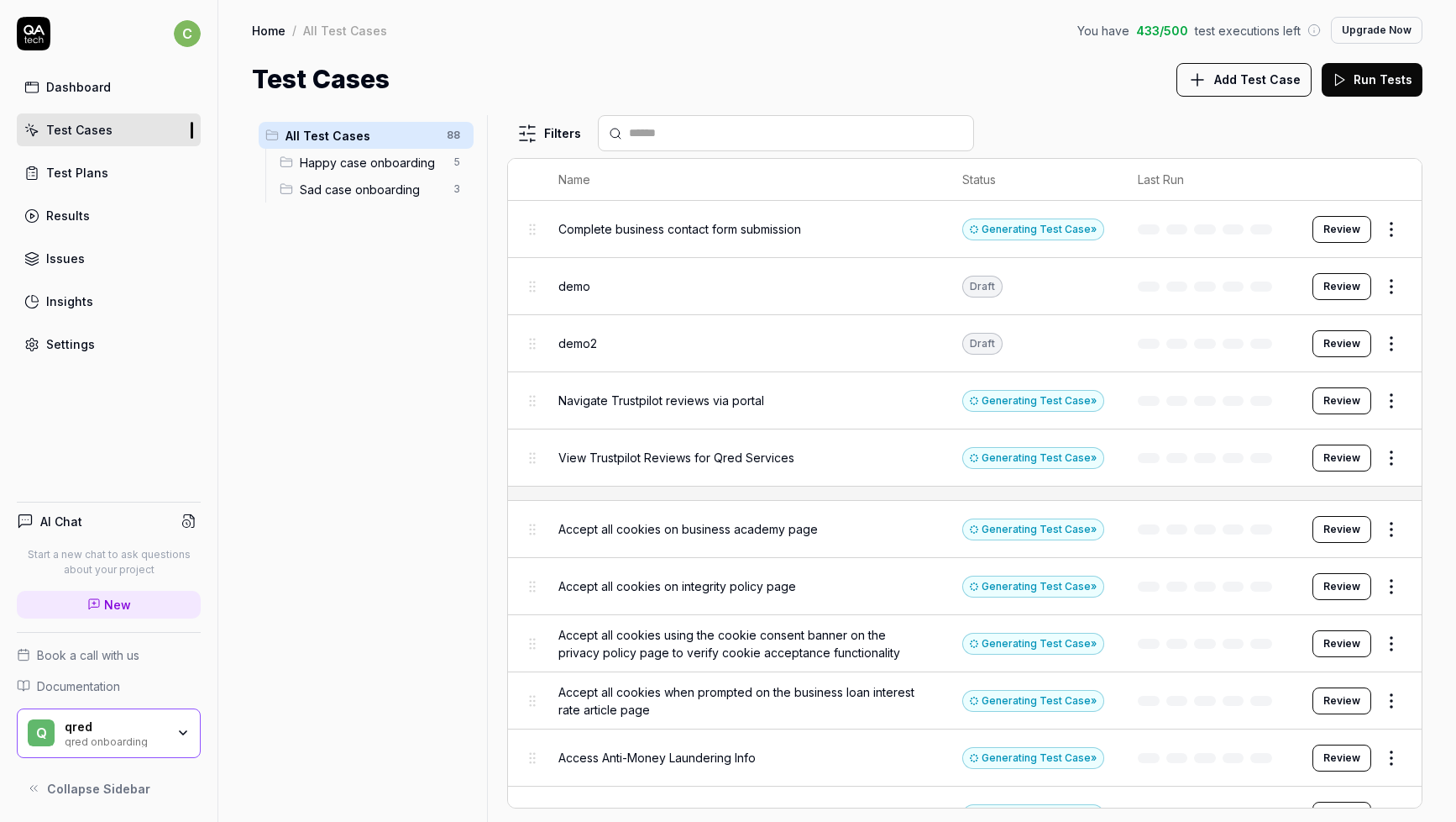
click at [373, 165] on span "Happy case onboarding" at bounding box center [371, 163] width 143 height 18
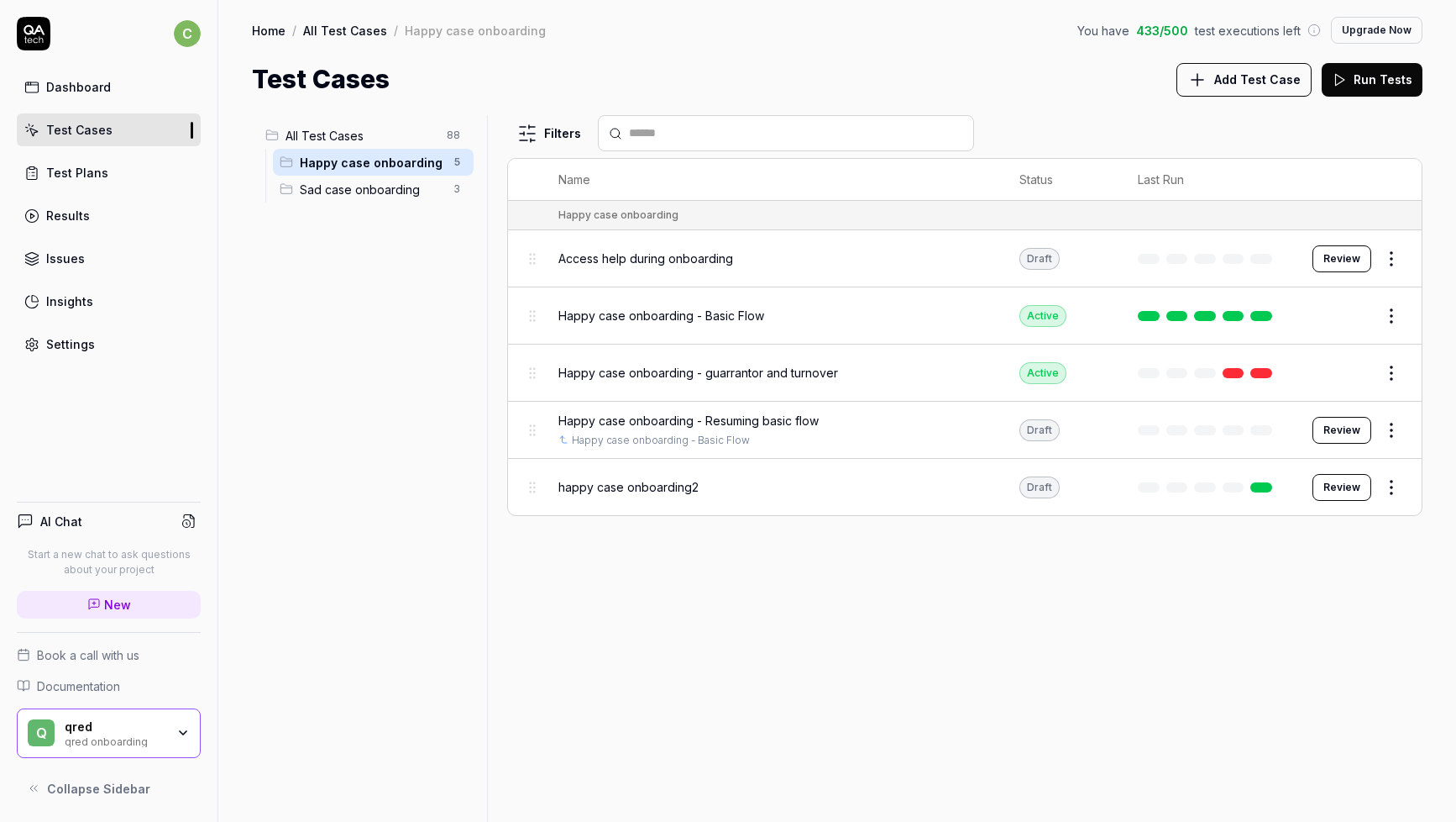
click at [373, 194] on span "Sad case onboarding" at bounding box center [371, 189] width 143 height 18
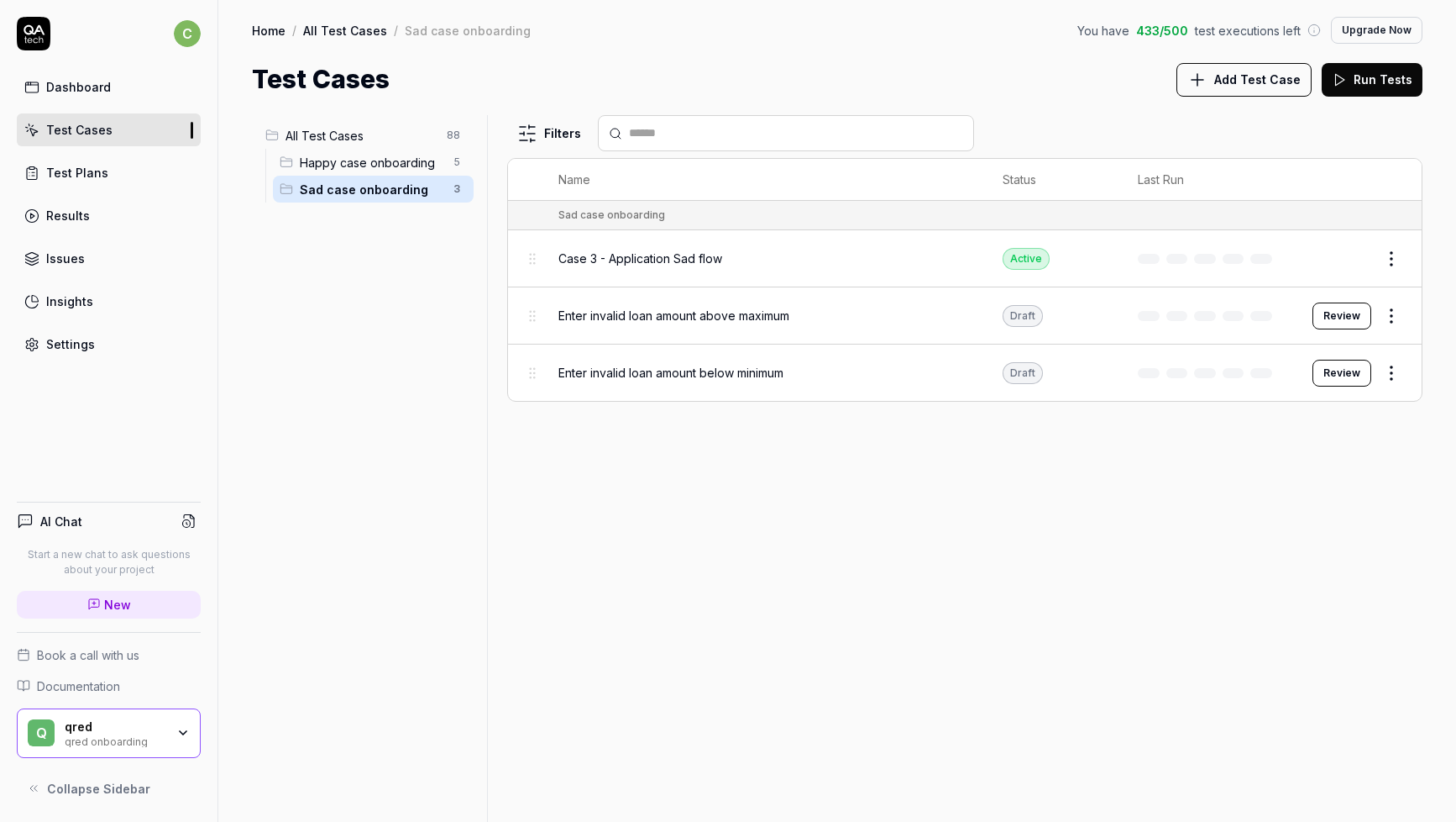
click at [760, 561] on div "Filters Name Status Last Run Sad case onboarding Case 3 - Application Sad flow …" at bounding box center [965, 468] width 916 height 707
click at [367, 149] on div "Happy case onboarding 5" at bounding box center [373, 162] width 201 height 27
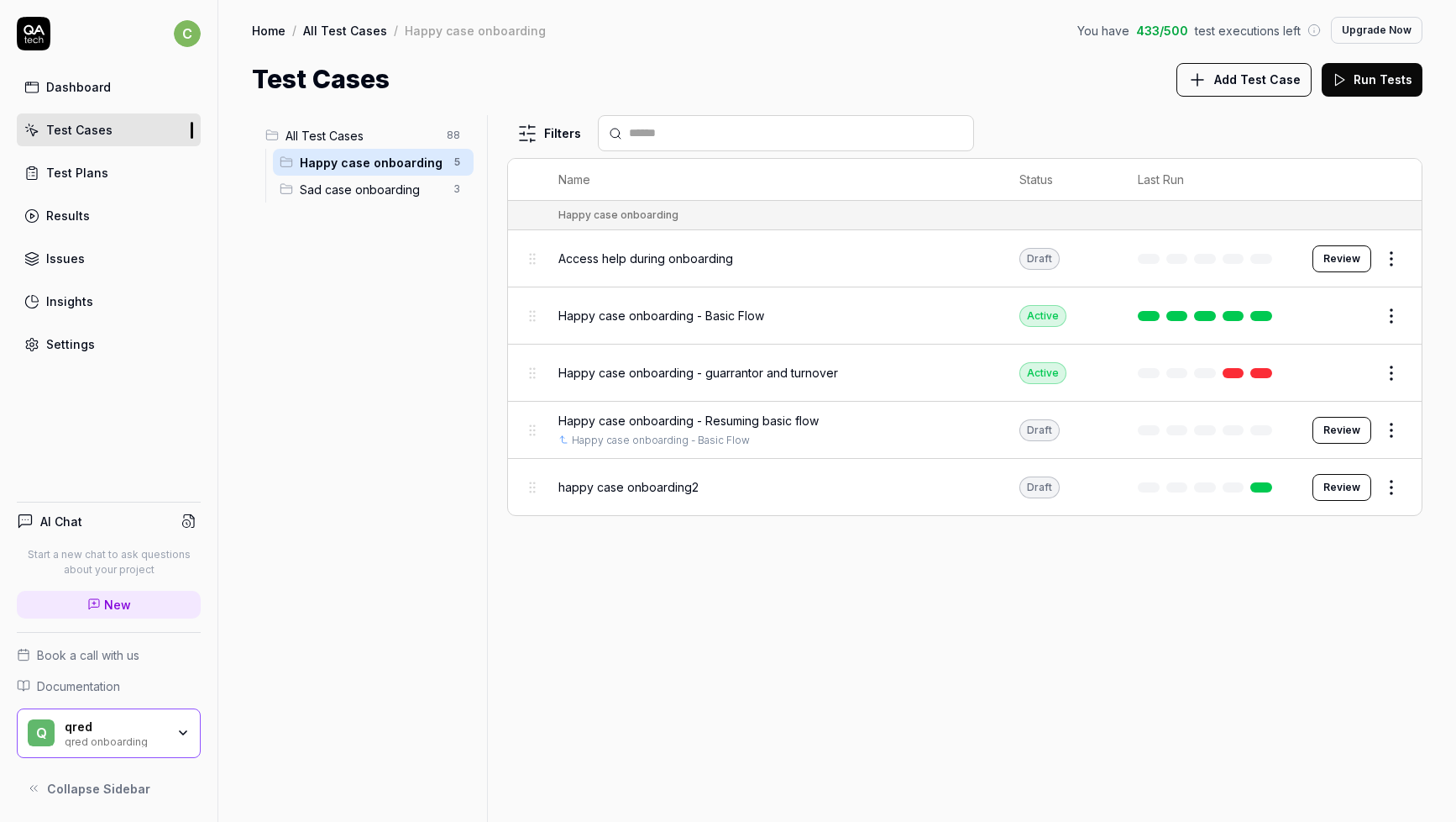
click at [369, 132] on span "All Test Cases" at bounding box center [362, 136] width 151 height 18
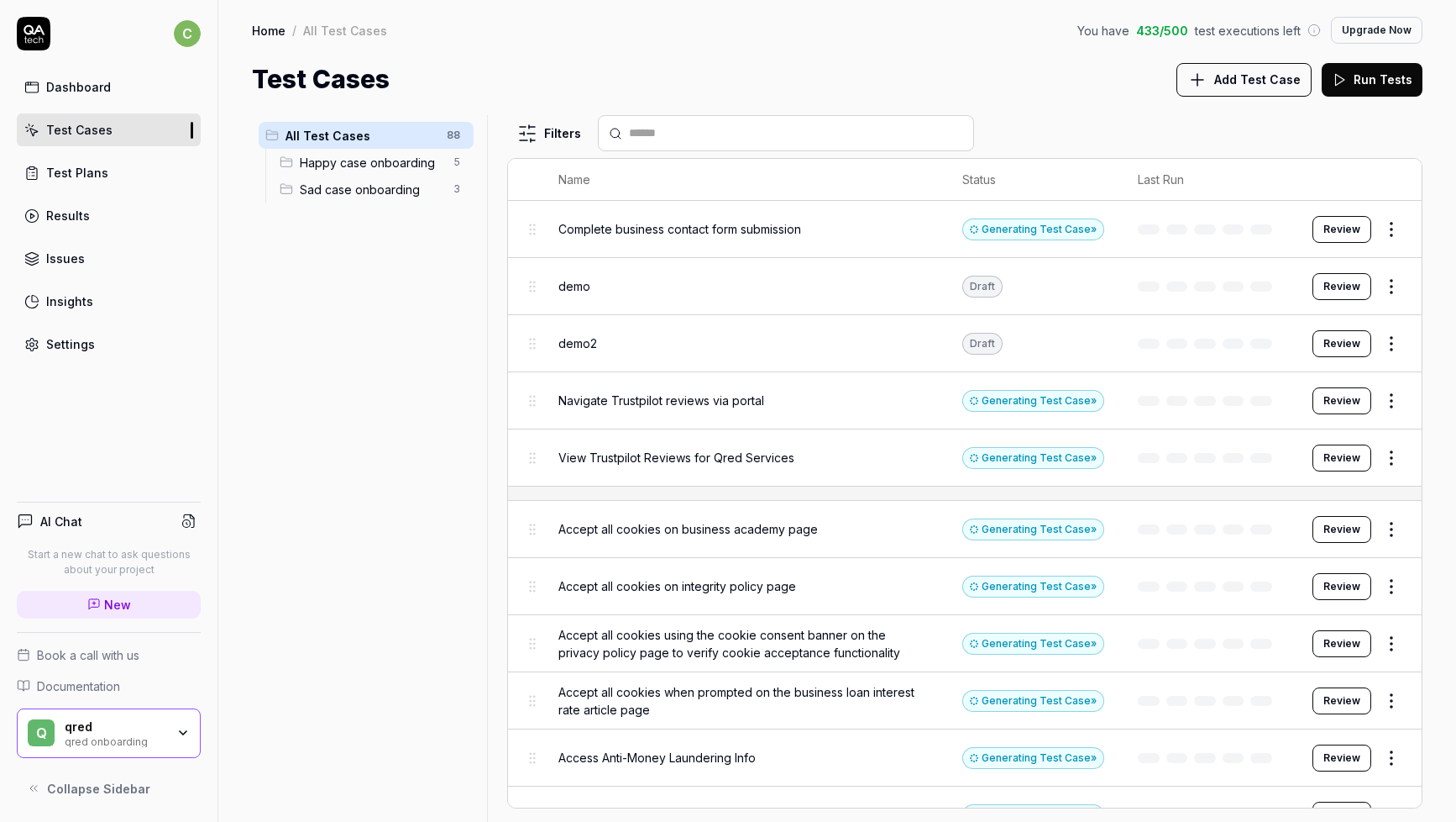
click at [372, 541] on div "All Test Cases 88 Happy case onboarding 5 Sad case onboarding 3" at bounding box center [366, 459] width 229 height 686
click at [1047, 229] on div "Generating Test Case »" at bounding box center [1033, 229] width 142 height 22
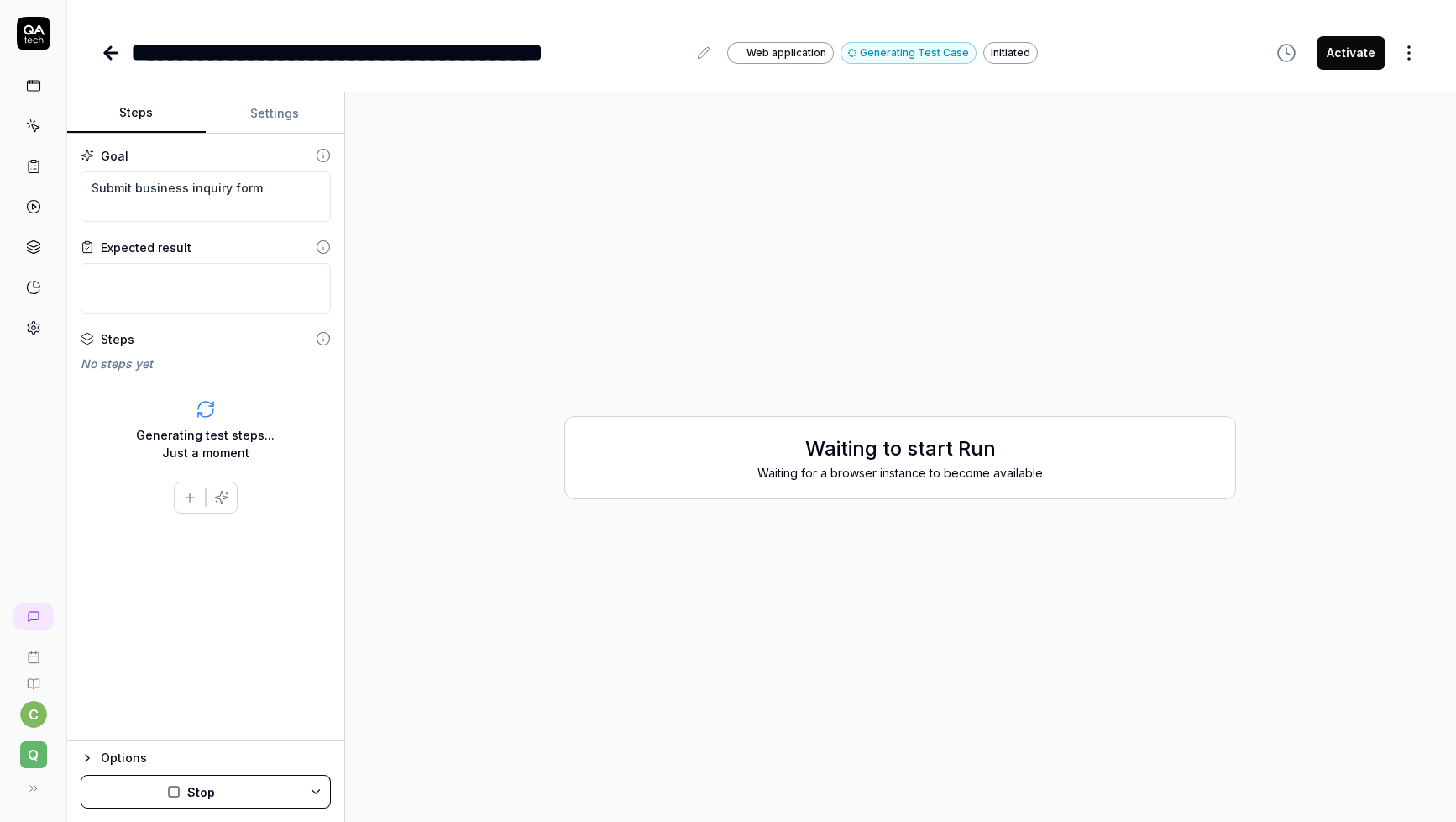
click at [885, 452] on h2 "Waiting to start Run" at bounding box center [901, 449] width 637 height 30
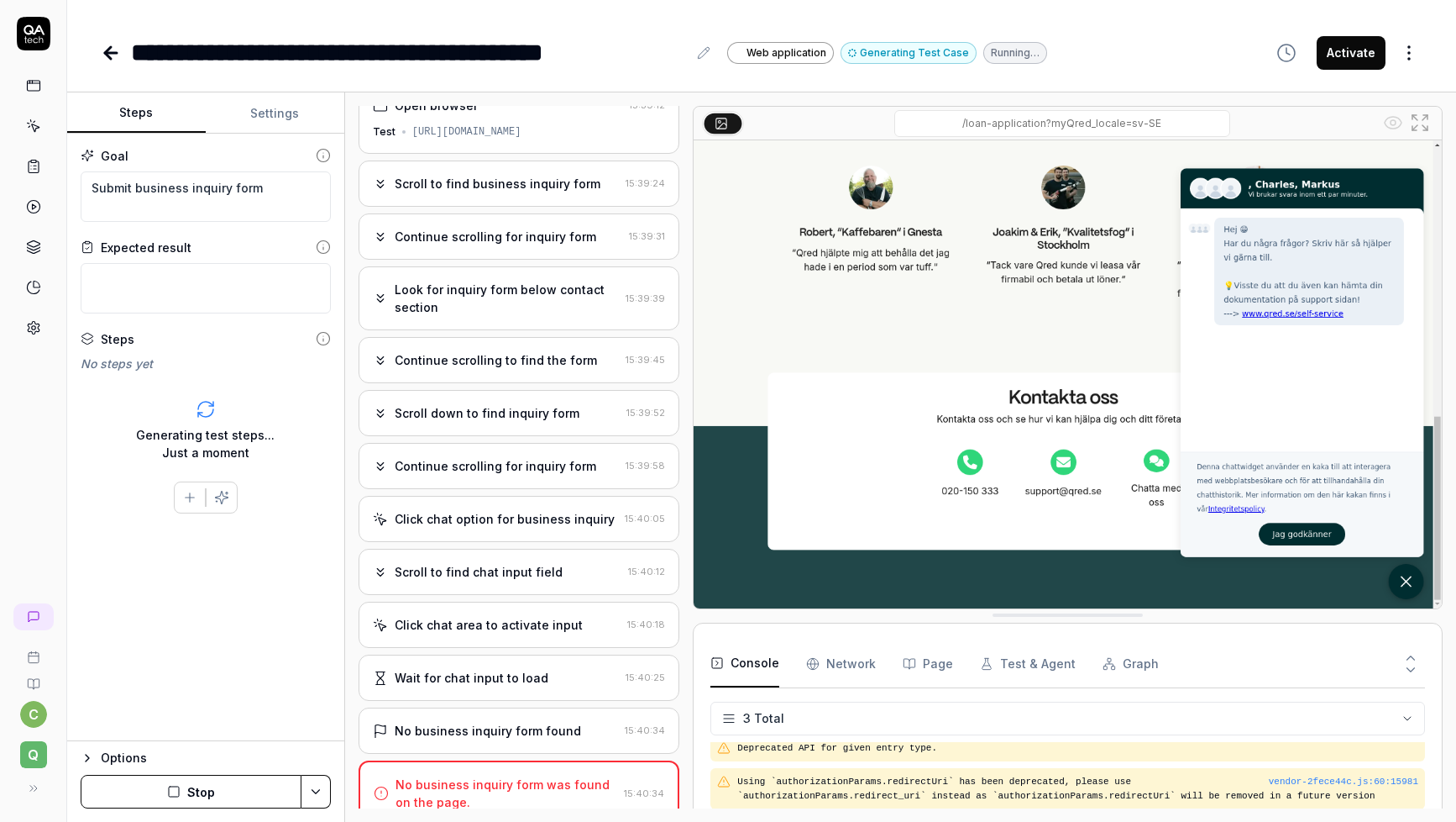
scroll to position [176, 0]
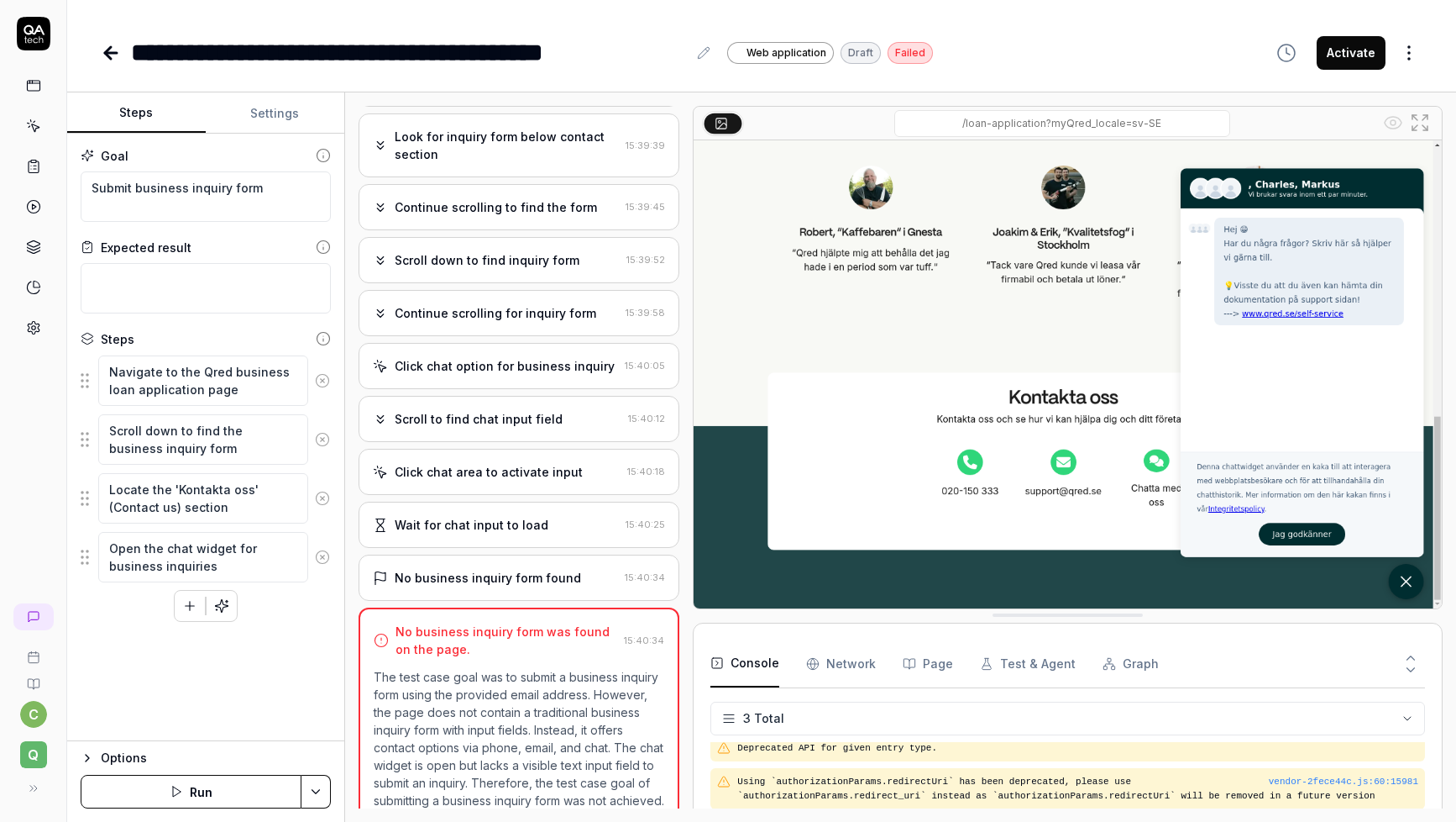
type textarea "*"
